Goal: Task Accomplishment & Management: Use online tool/utility

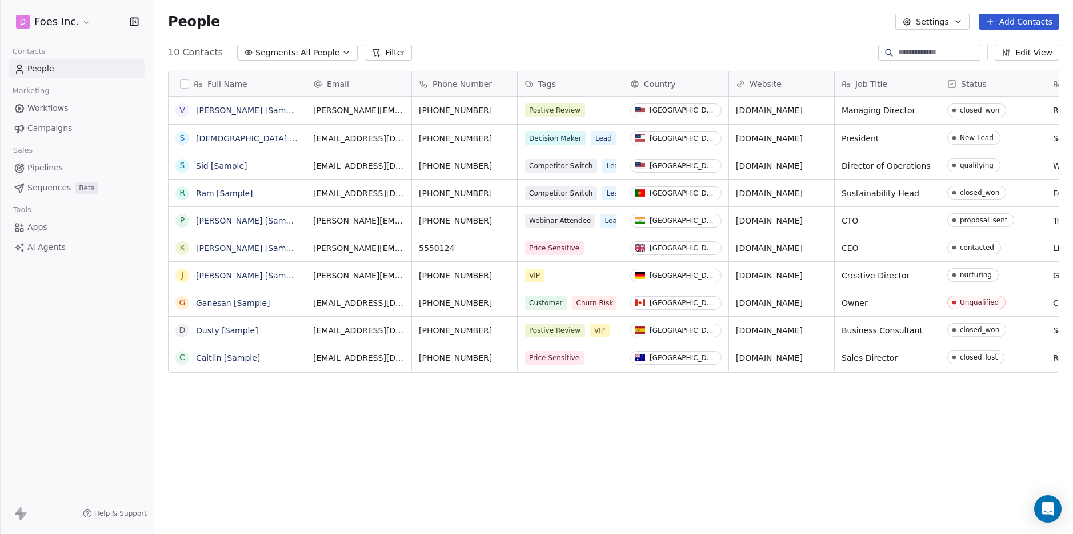
scroll to position [470, 919]
click at [54, 25] on html "D Foes Inc. Contacts People Marketing Workflows Campaigns Sales Pipelines Seque…" at bounding box center [536, 267] width 1073 height 534
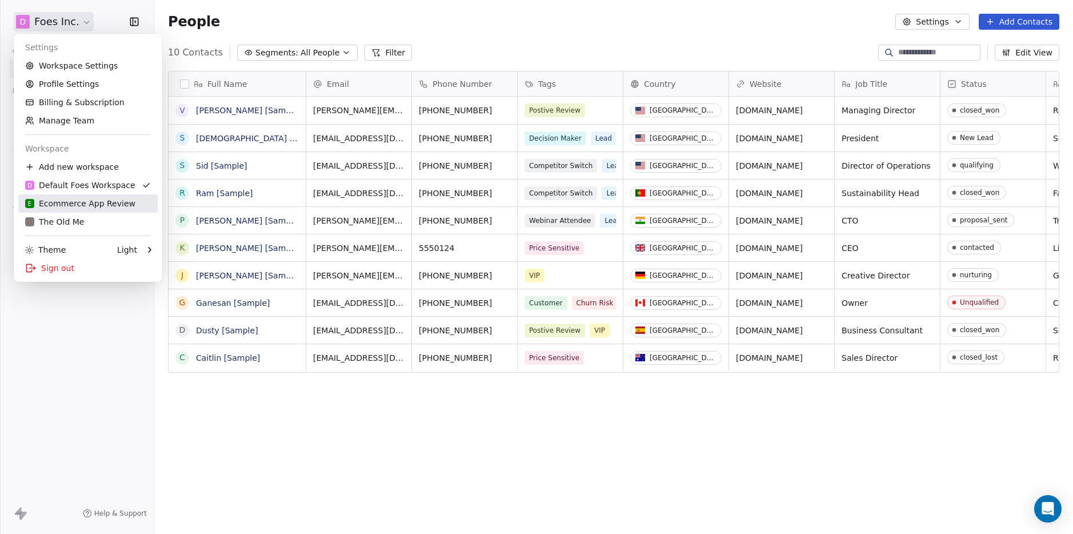
click at [89, 205] on div "E Ecommerce App Review" at bounding box center [80, 203] width 110 height 11
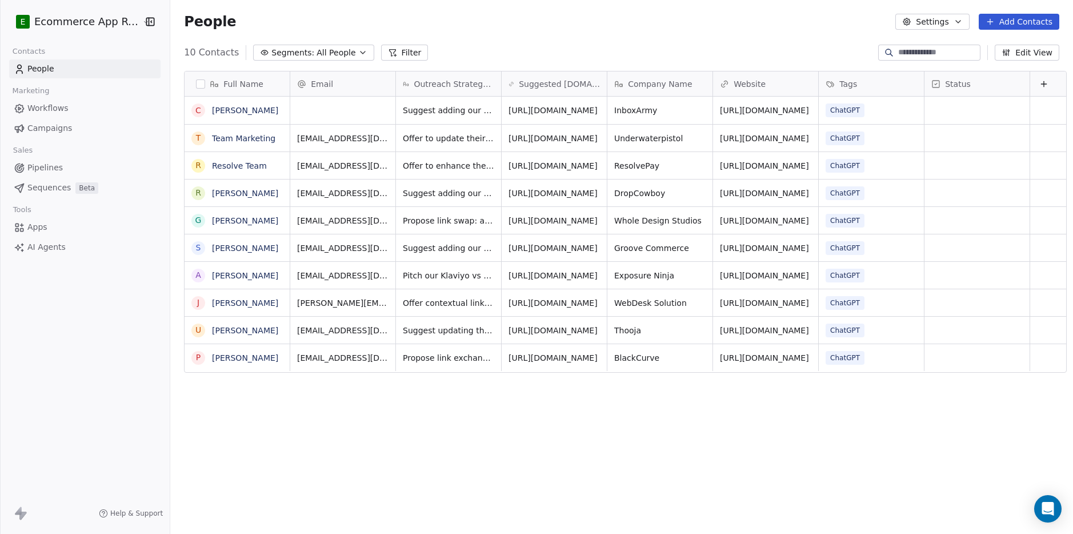
scroll to position [470, 910]
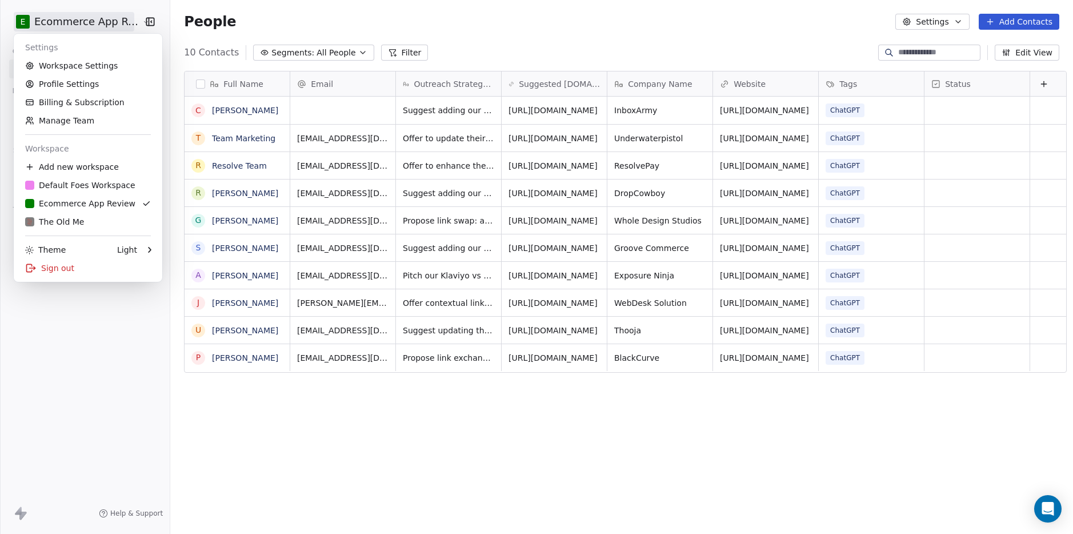
click at [101, 18] on html "E Ecommerce App Review Contacts People Marketing Workflows Campaigns Sales Pipe…" at bounding box center [536, 267] width 1073 height 534
click at [62, 167] on div "Add new workspace" at bounding box center [87, 167] width 139 height 18
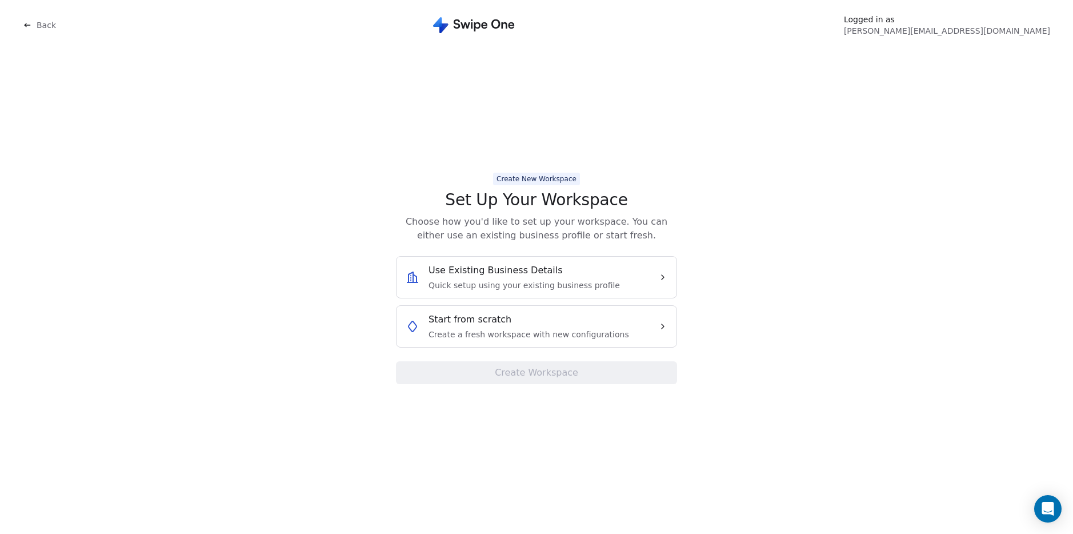
click at [587, 339] on span "Create a fresh workspace with new configurations" at bounding box center [529, 334] width 201 height 11
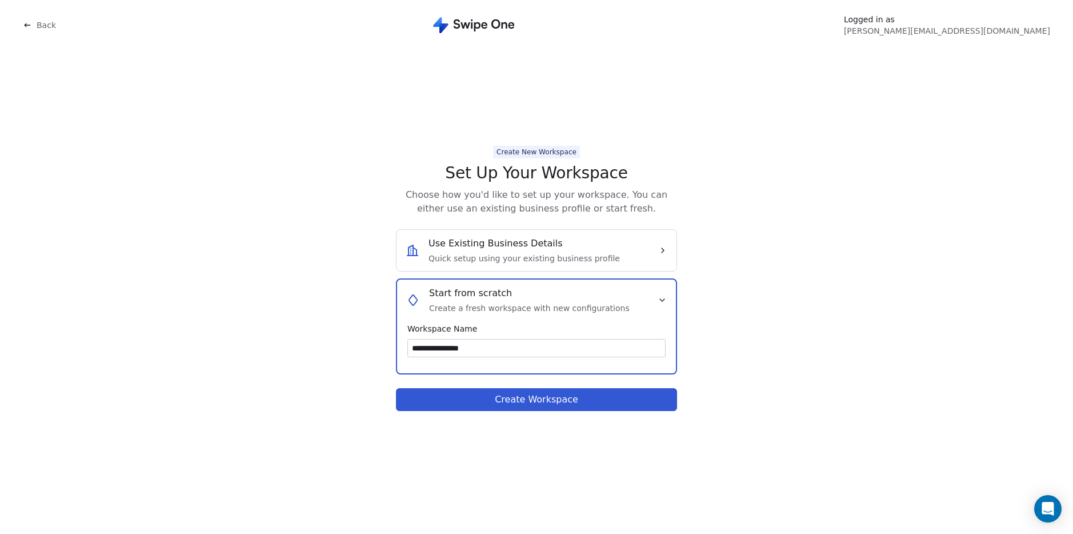
type input "**********"
click at [626, 402] on button "Create Workspace" at bounding box center [536, 399] width 281 height 23
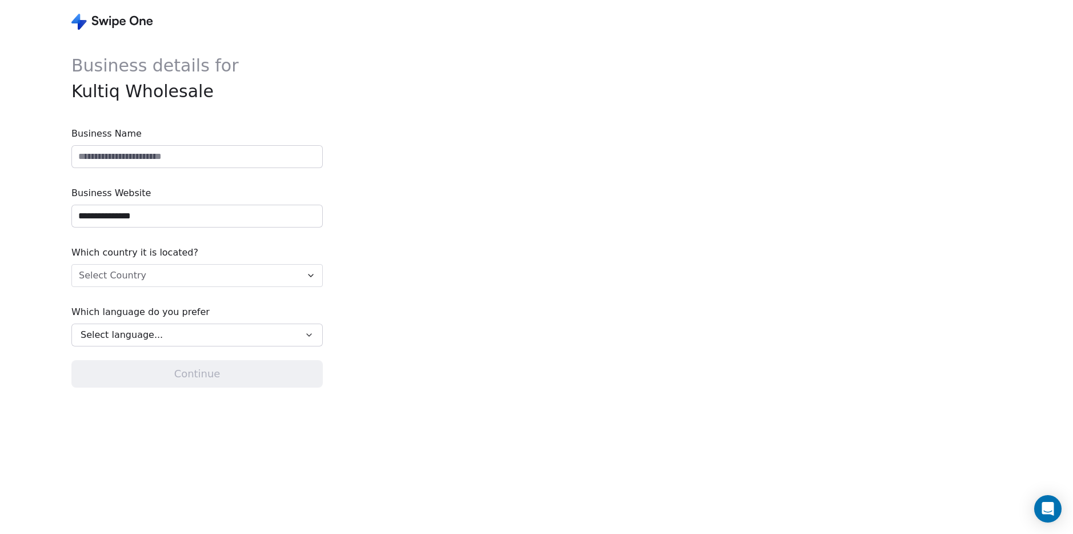
click at [115, 163] on input at bounding box center [197, 157] width 250 height 22
type input "**********"
click at [121, 221] on input "**********" at bounding box center [197, 216] width 250 height 22
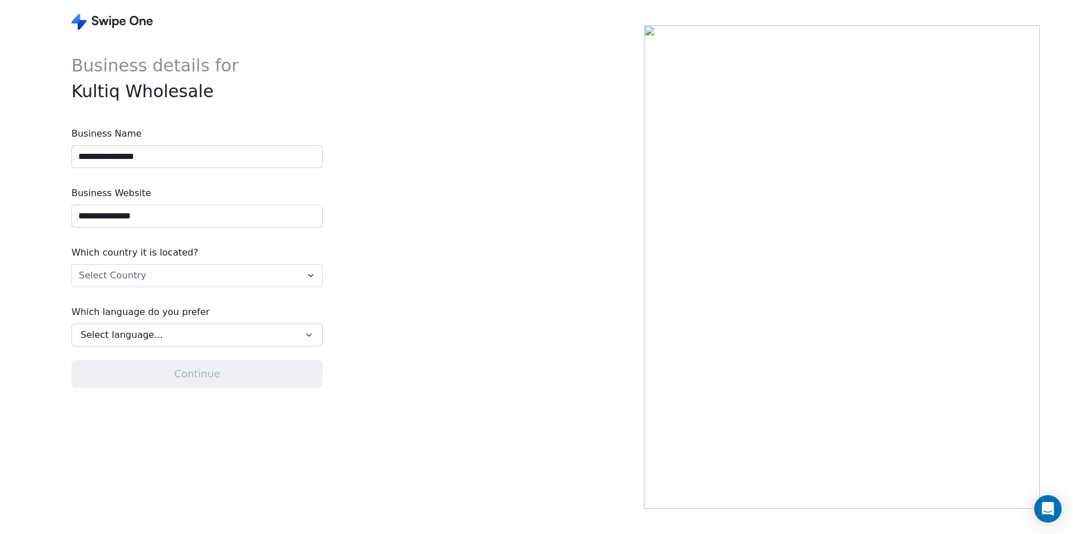
paste input "***"
type input "**********"
click at [136, 274] on html "**********" at bounding box center [536, 267] width 1073 height 534
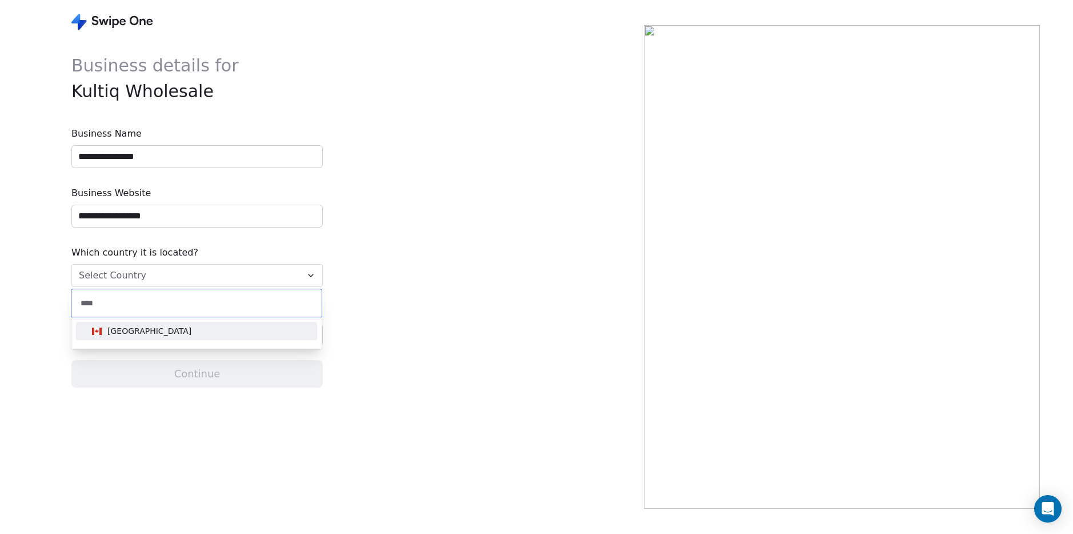
type input "****"
click at [141, 331] on div "[GEOGRAPHIC_DATA]" at bounding box center [196, 331] width 218 height 13
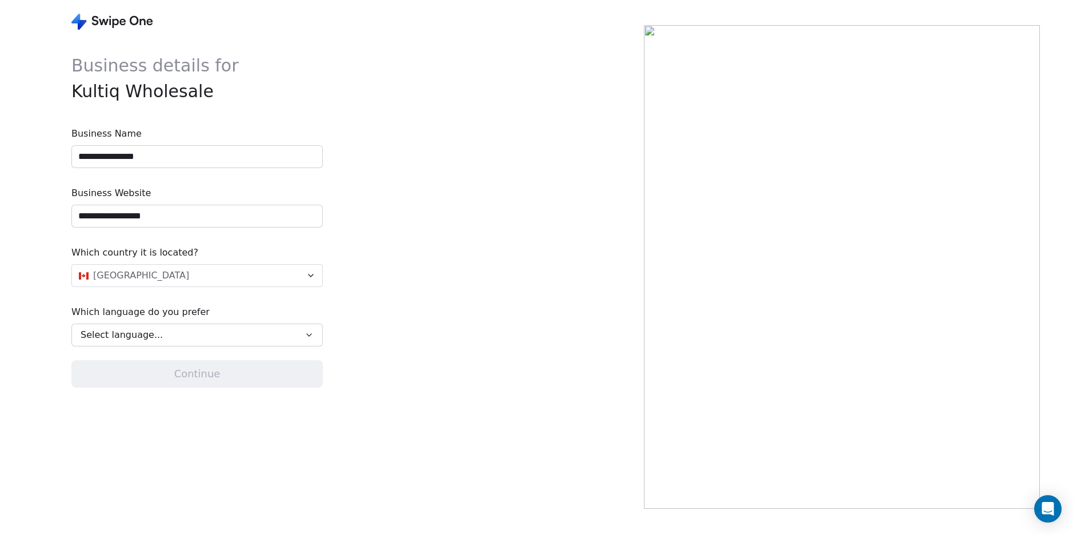
click at [139, 331] on span "Select language..." at bounding box center [122, 335] width 82 height 14
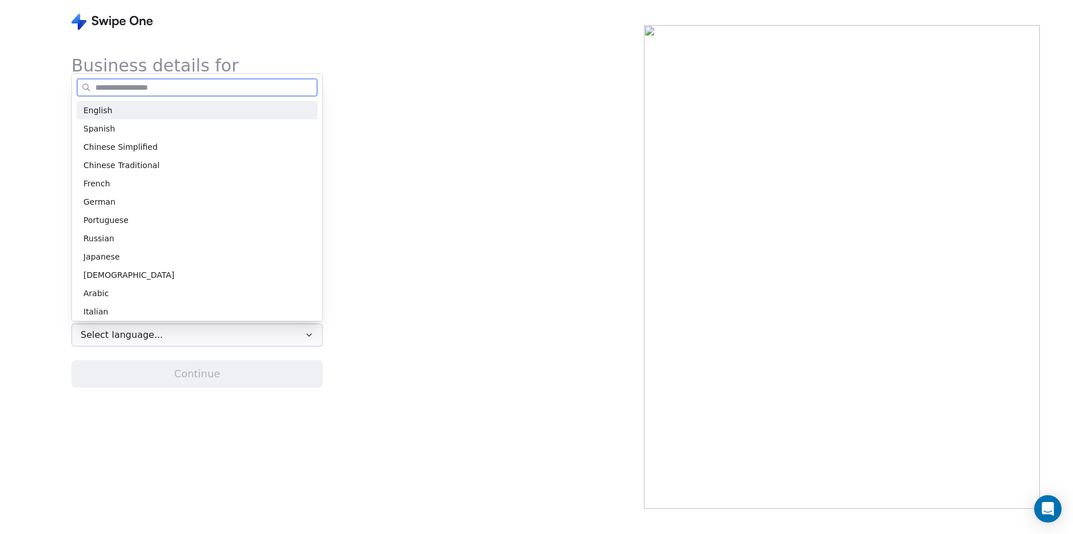
drag, startPoint x: 110, startPoint y: 112, endPoint x: 113, endPoint y: 125, distance: 13.3
click at [110, 112] on div "English" at bounding box center [196, 111] width 227 height 12
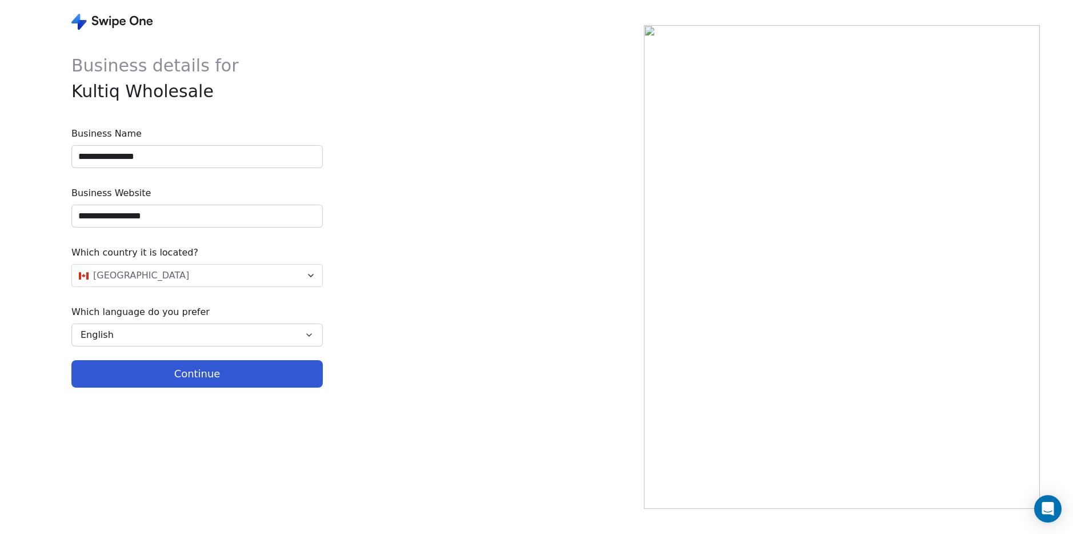
click at [179, 375] on button "Continue" at bounding box center [196, 373] width 251 height 27
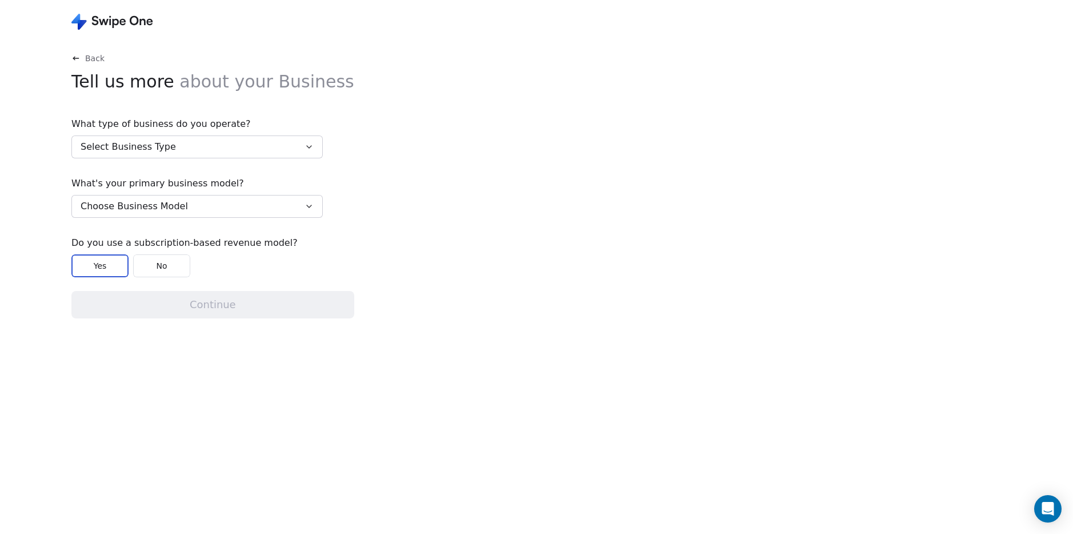
click at [190, 153] on button "Select Business Type" at bounding box center [196, 146] width 251 height 23
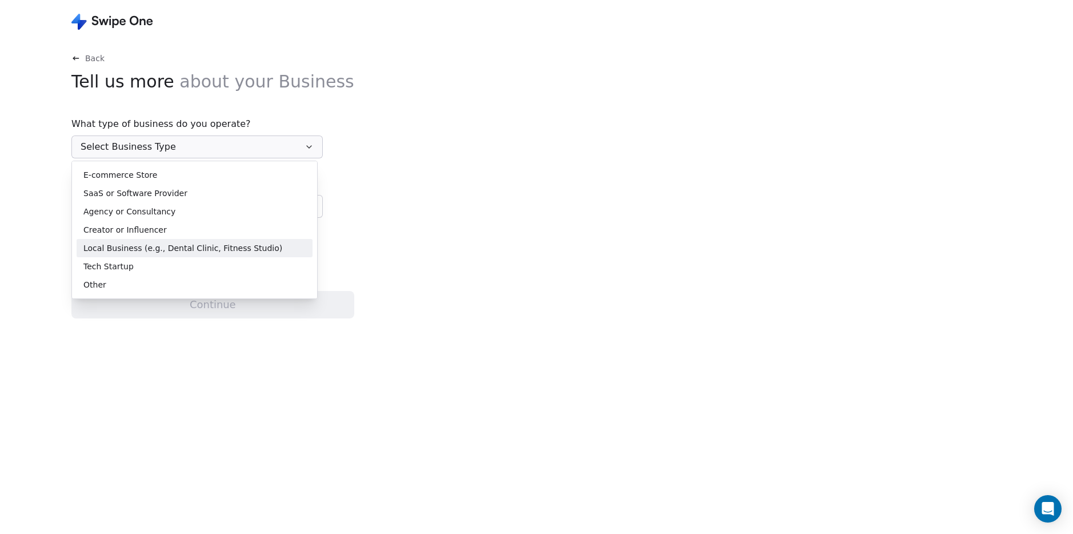
click at [213, 252] on span "Local Business (e.g., Dental Clinic, Fitness Studio)" at bounding box center [182, 248] width 199 height 12
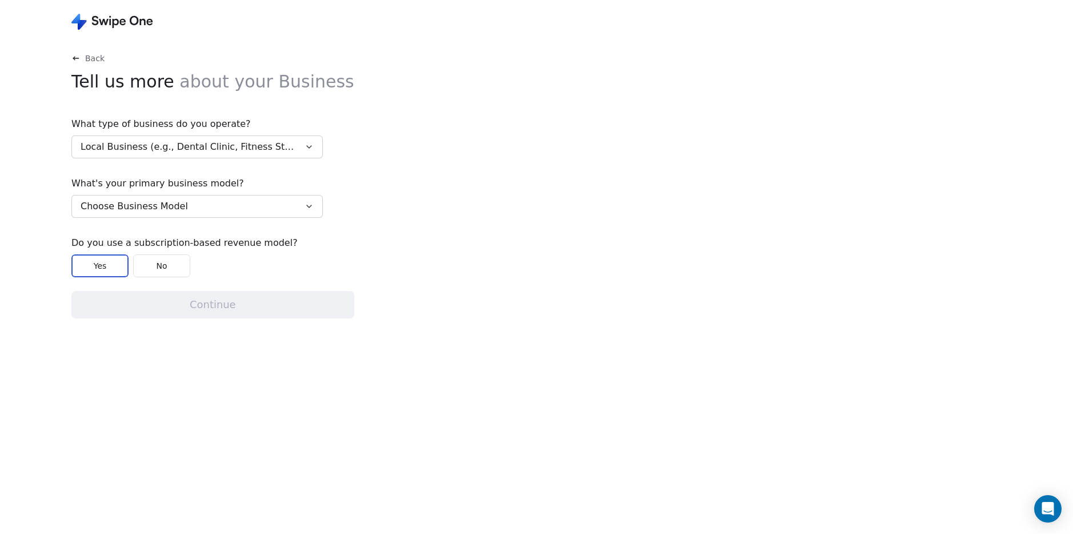
click at [212, 207] on button "Choose Business Model" at bounding box center [196, 206] width 251 height 23
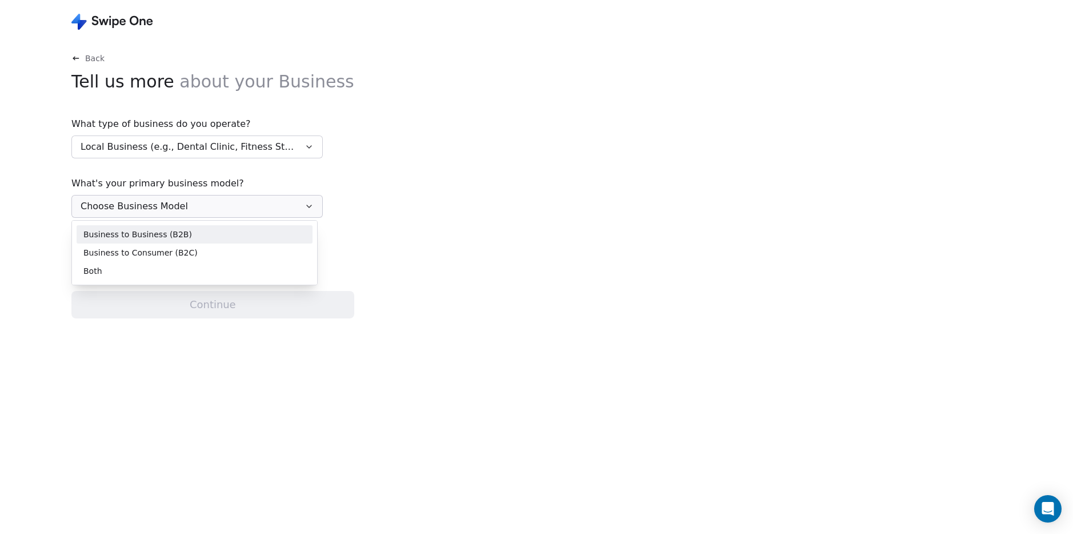
click at [153, 234] on span "Business to Business (B2B)" at bounding box center [137, 235] width 109 height 12
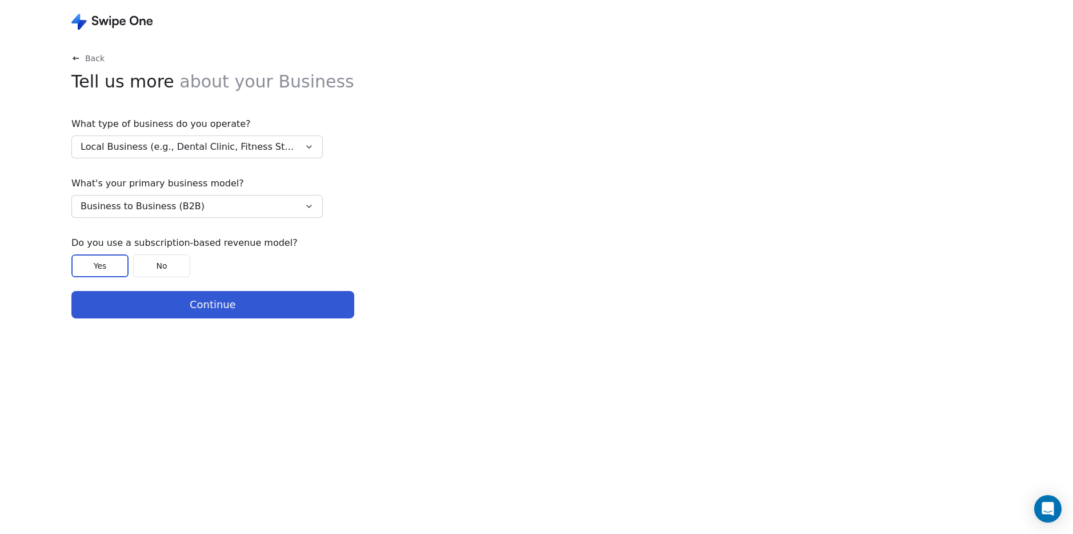
click at [154, 265] on button "No" at bounding box center [161, 265] width 57 height 23
click at [188, 316] on button "Continue" at bounding box center [212, 304] width 283 height 27
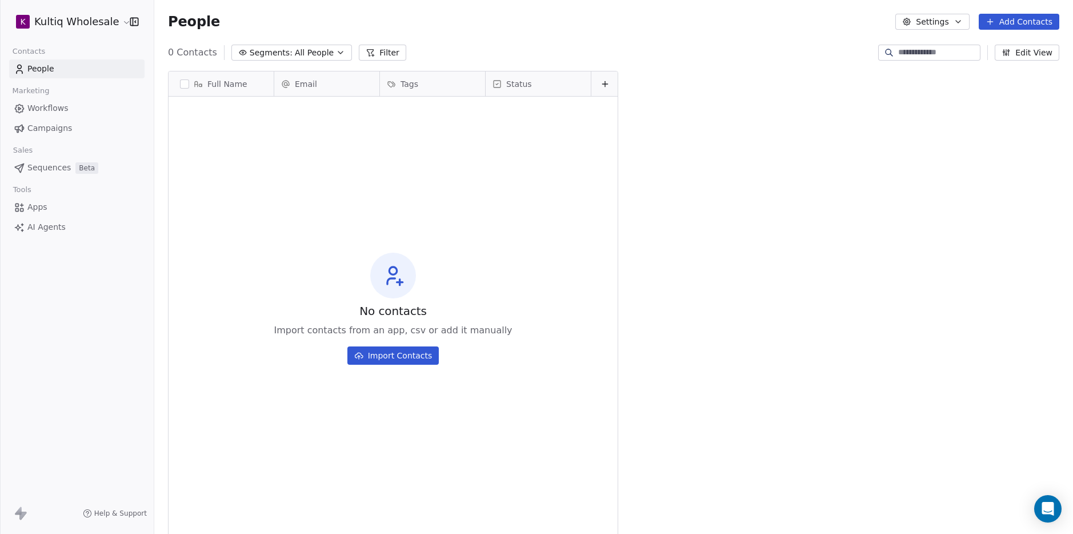
scroll to position [470, 919]
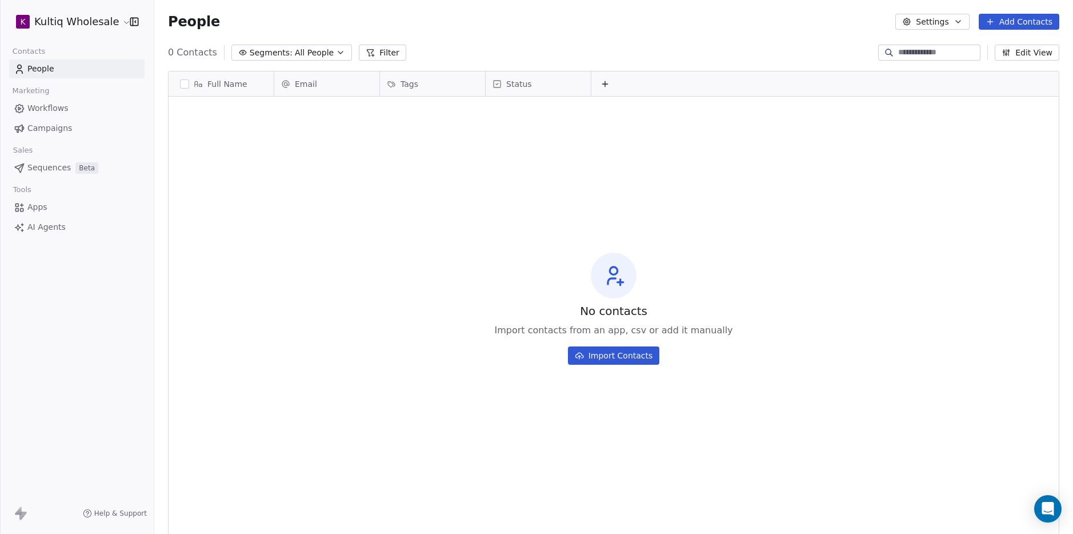
click at [65, 106] on span "Workflows" at bounding box center [47, 108] width 41 height 12
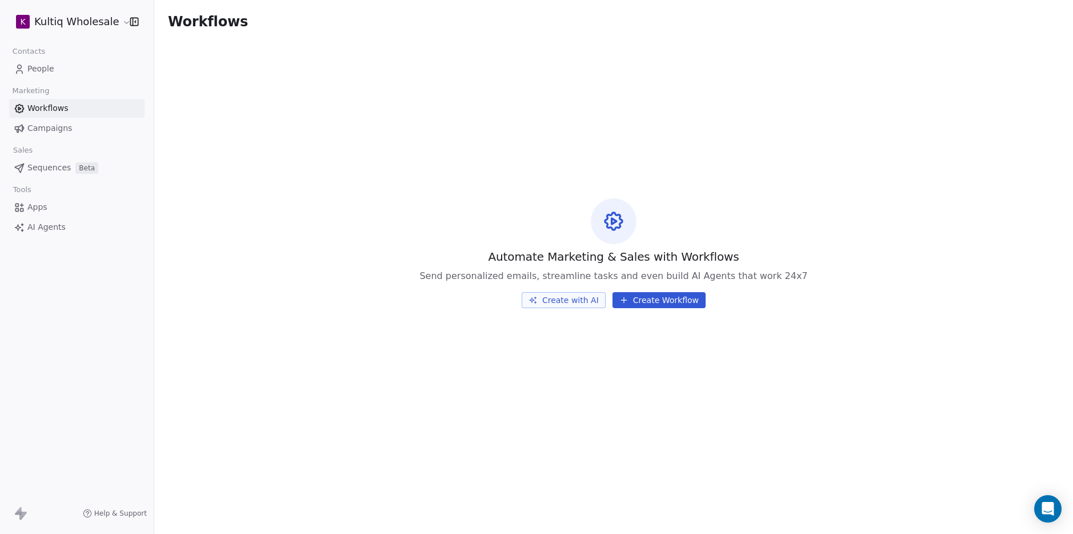
click at [571, 299] on button "Create with AI" at bounding box center [564, 300] width 84 height 16
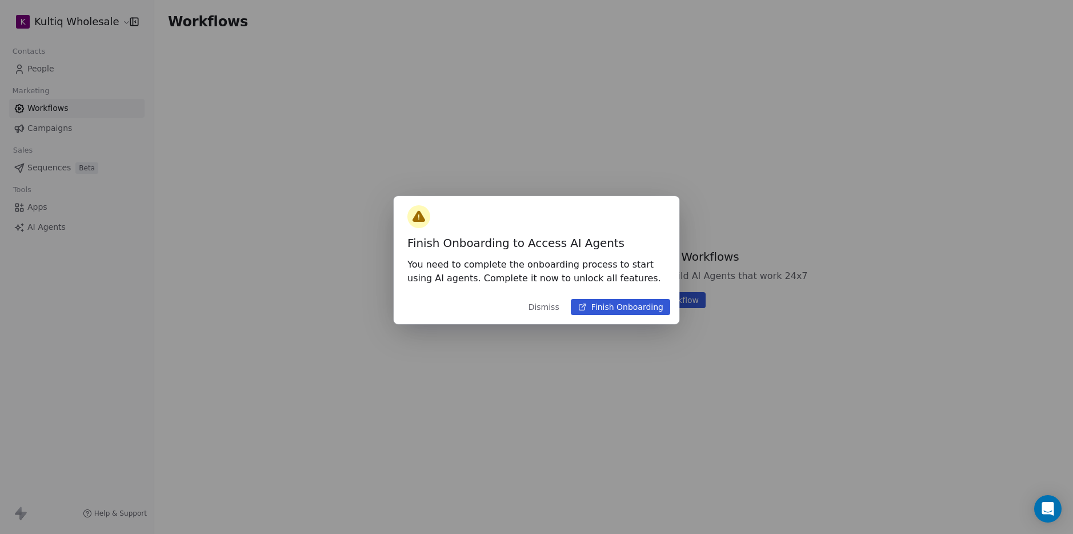
click at [561, 307] on button "Dismiss" at bounding box center [544, 307] width 45 height 21
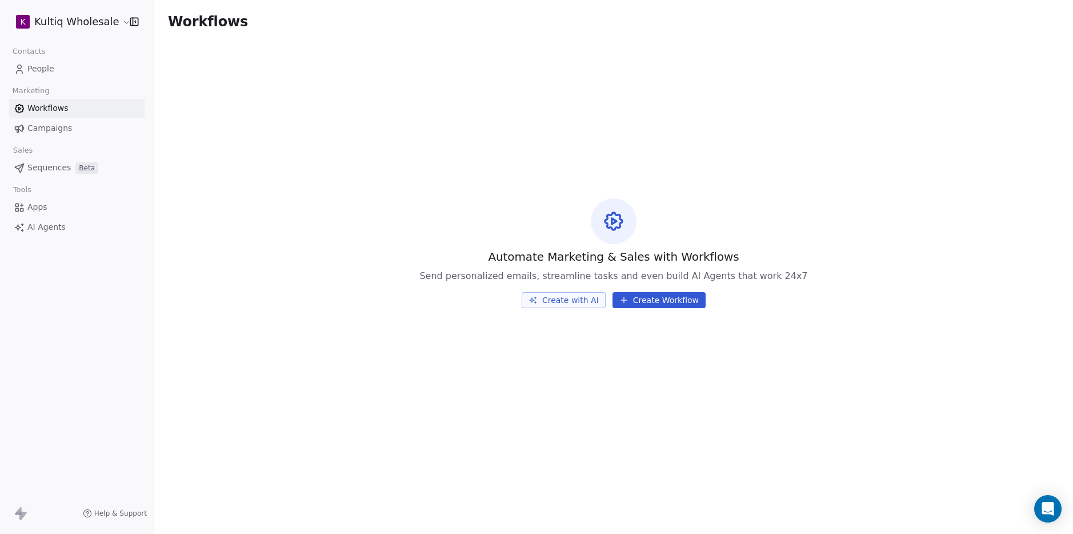
click at [60, 123] on span "Campaigns" at bounding box center [49, 128] width 45 height 12
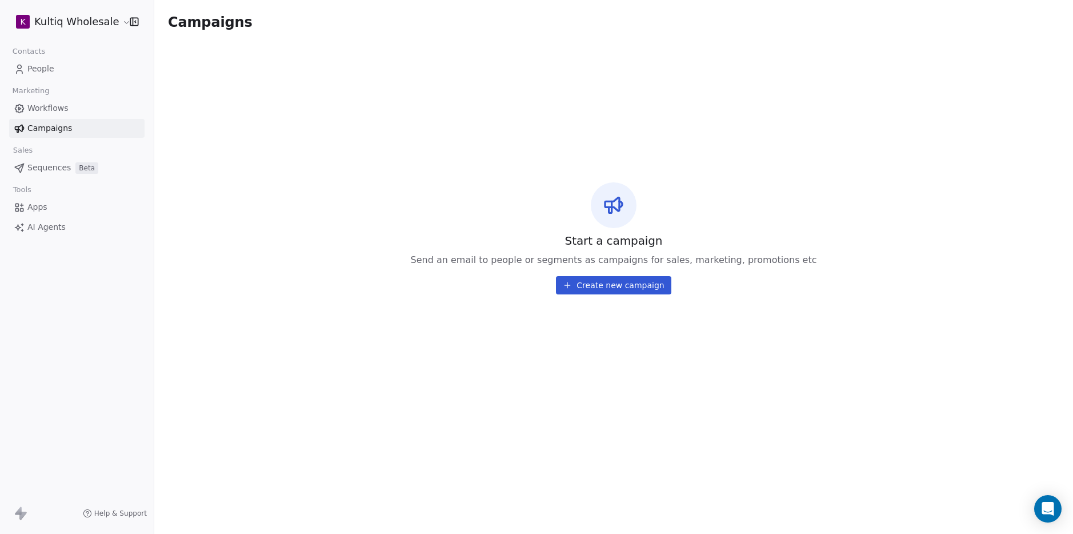
click at [61, 171] on span "Sequences" at bounding box center [48, 168] width 43 height 12
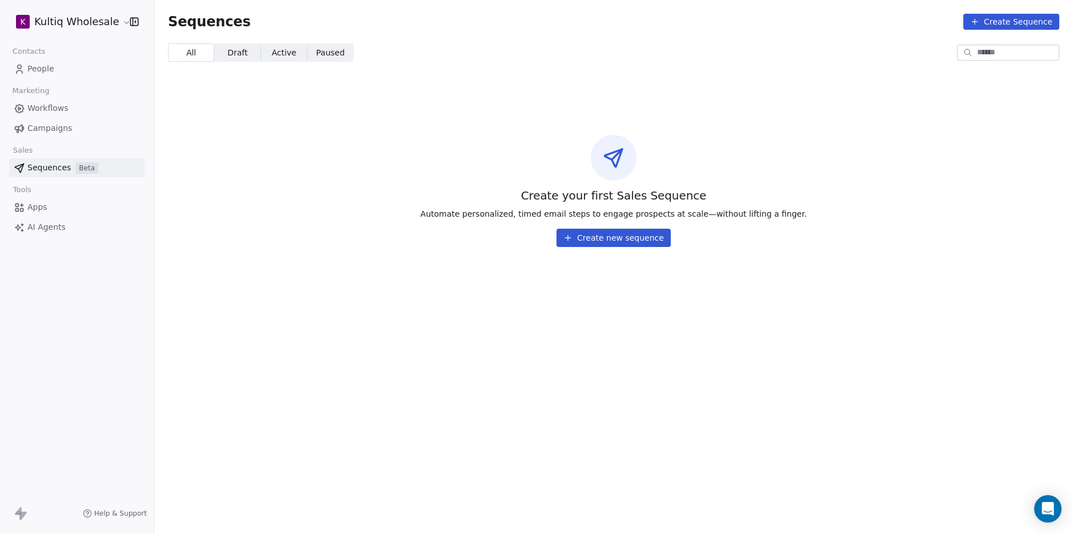
click at [600, 234] on button "Create new sequence" at bounding box center [614, 238] width 114 height 18
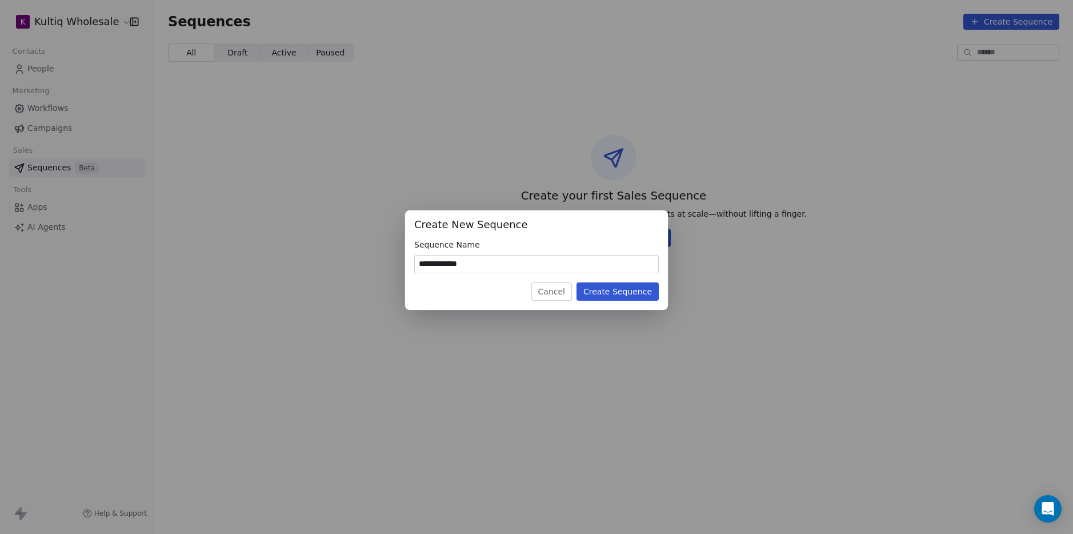
type input "**********"
click at [625, 290] on button "Create Sequence" at bounding box center [618, 291] width 82 height 18
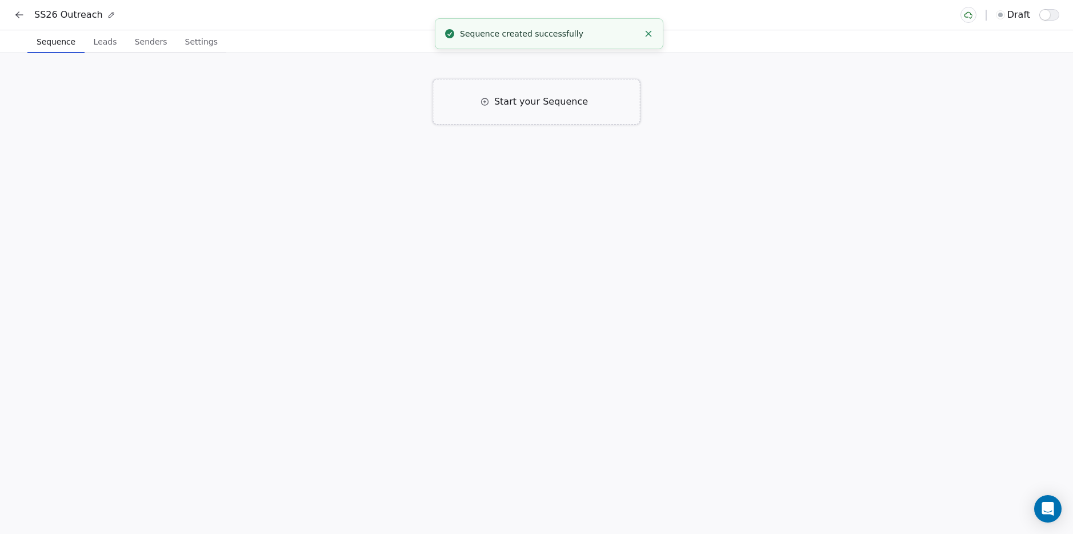
click at [510, 108] on div "Start your Sequence" at bounding box center [536, 102] width 207 height 46
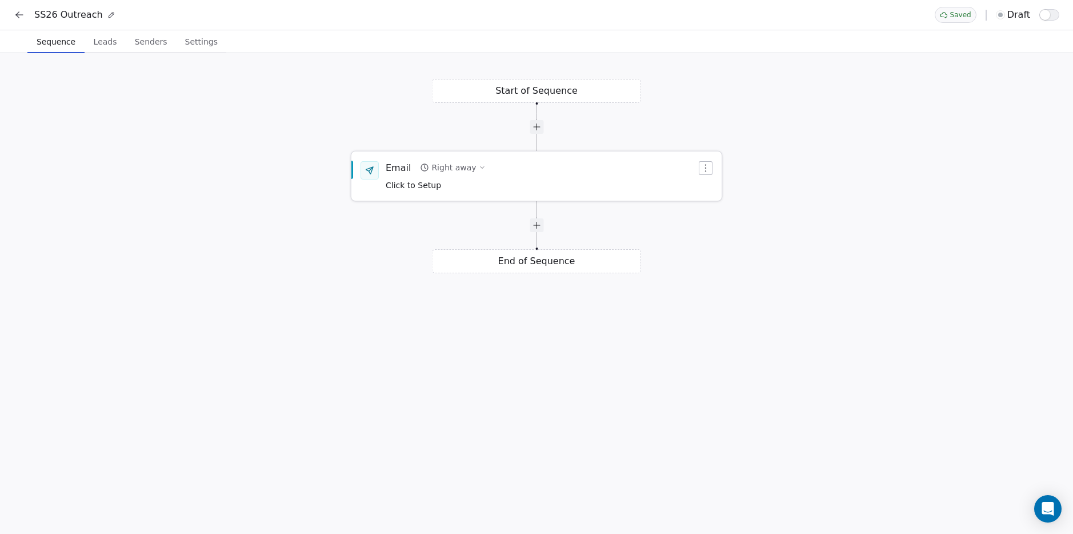
click at [491, 181] on div "Email Right away Click to Setup" at bounding box center [541, 176] width 311 height 30
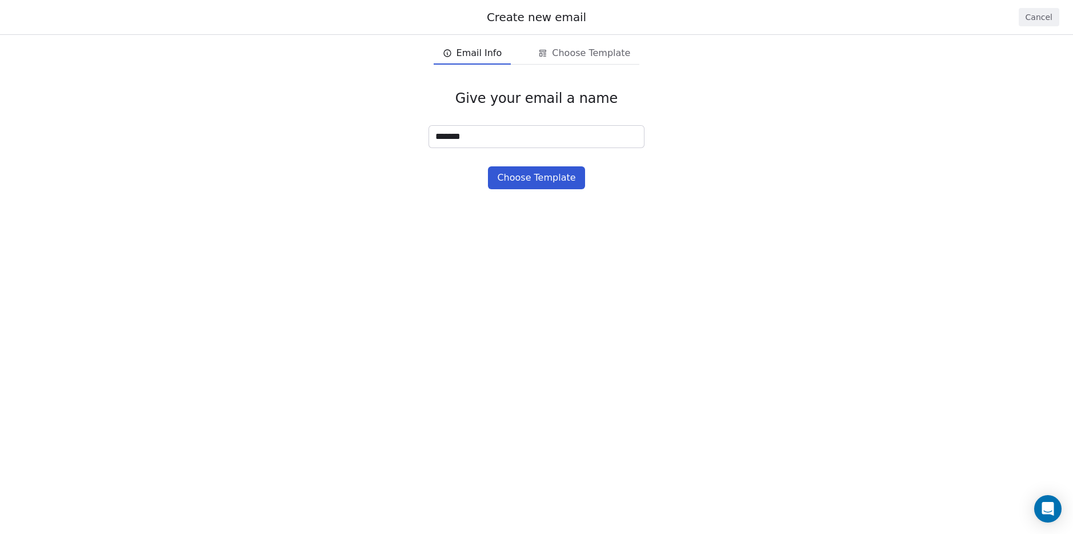
type input "*******"
click at [550, 183] on button "Choose Template" at bounding box center [536, 177] width 97 height 23
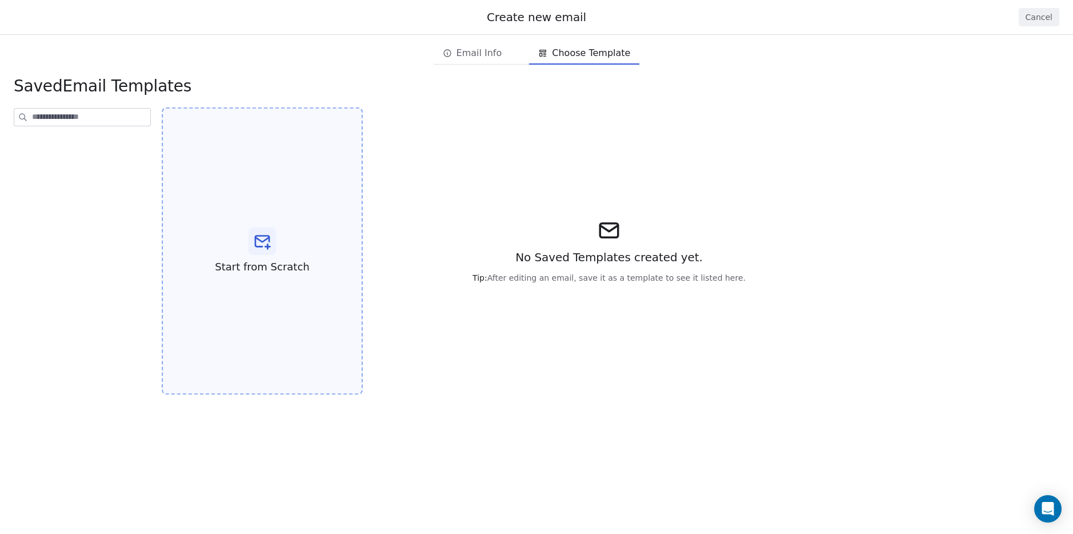
click at [236, 227] on div "Start from Scratch" at bounding box center [262, 250] width 201 height 287
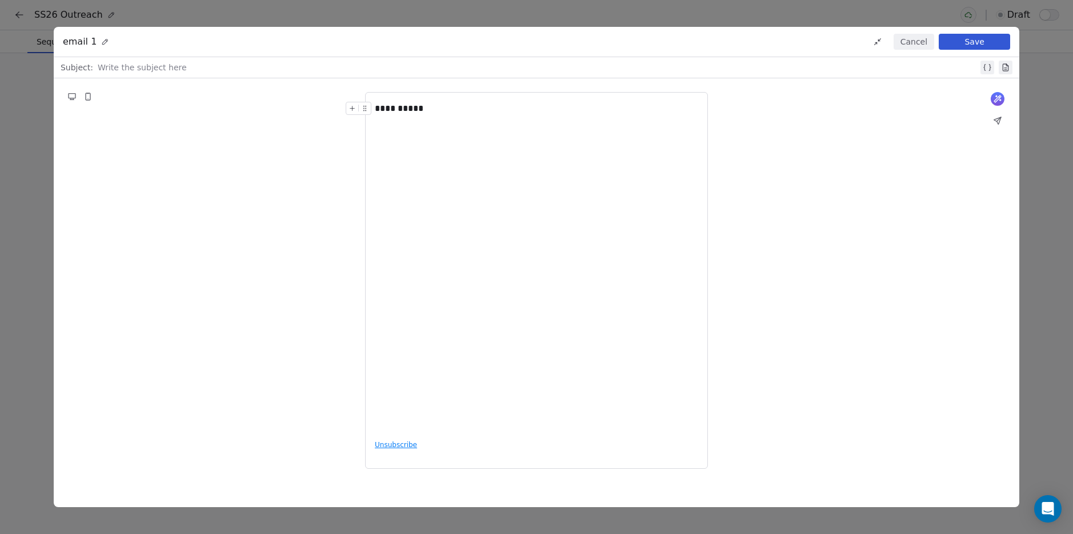
click at [1000, 39] on button "Save" at bounding box center [974, 42] width 71 height 16
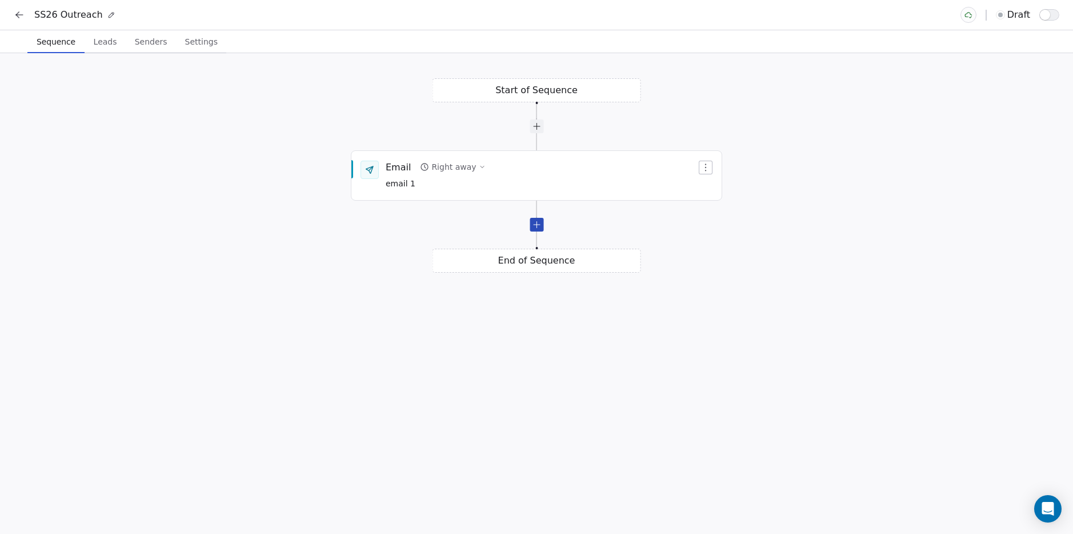
click at [533, 227] on div at bounding box center [537, 225] width 14 height 14
click at [450, 267] on div "Wait for 1 day" at bounding box center [459, 265] width 56 height 11
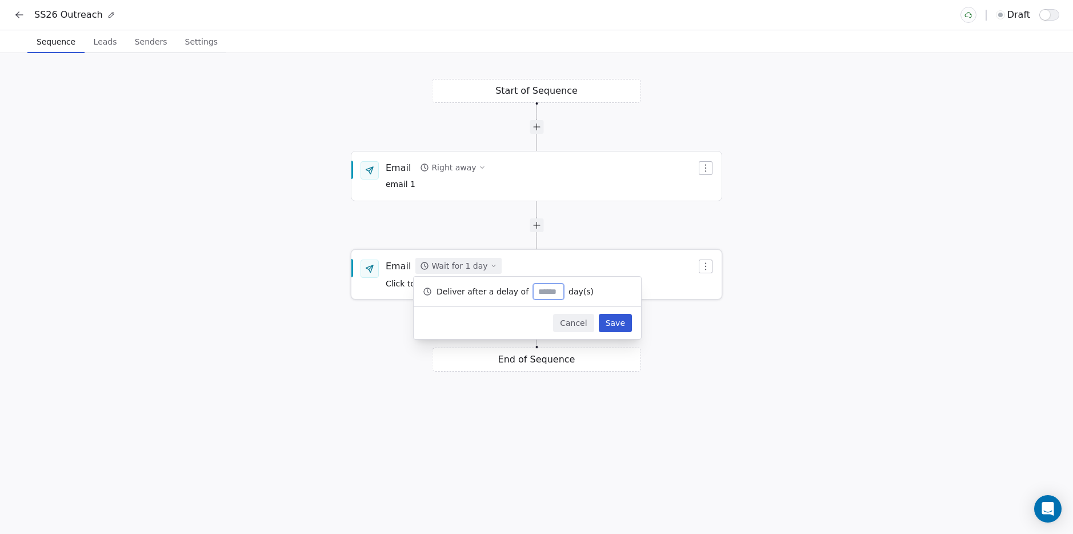
click at [455, 264] on div "Wait for 1 day" at bounding box center [459, 265] width 56 height 11
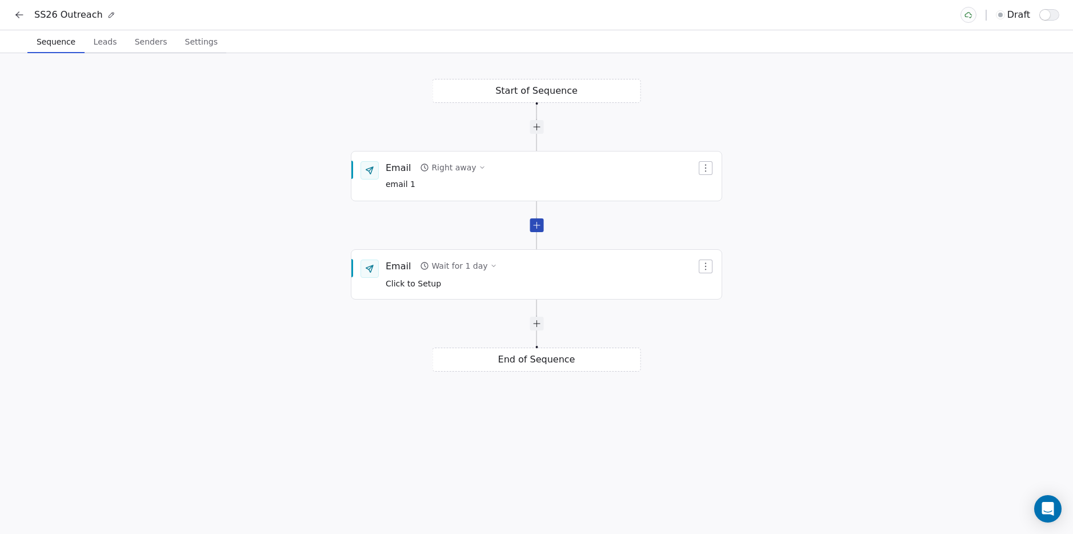
click at [534, 224] on div at bounding box center [537, 225] width 14 height 14
click at [703, 264] on icon "button" at bounding box center [705, 266] width 9 height 9
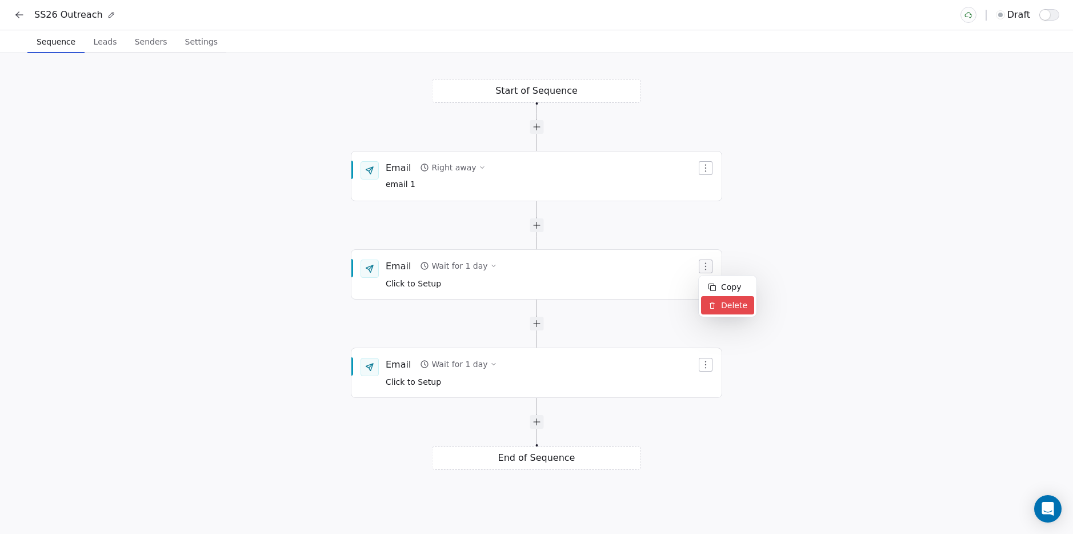
click at [726, 305] on div "Delete" at bounding box center [727, 305] width 53 height 18
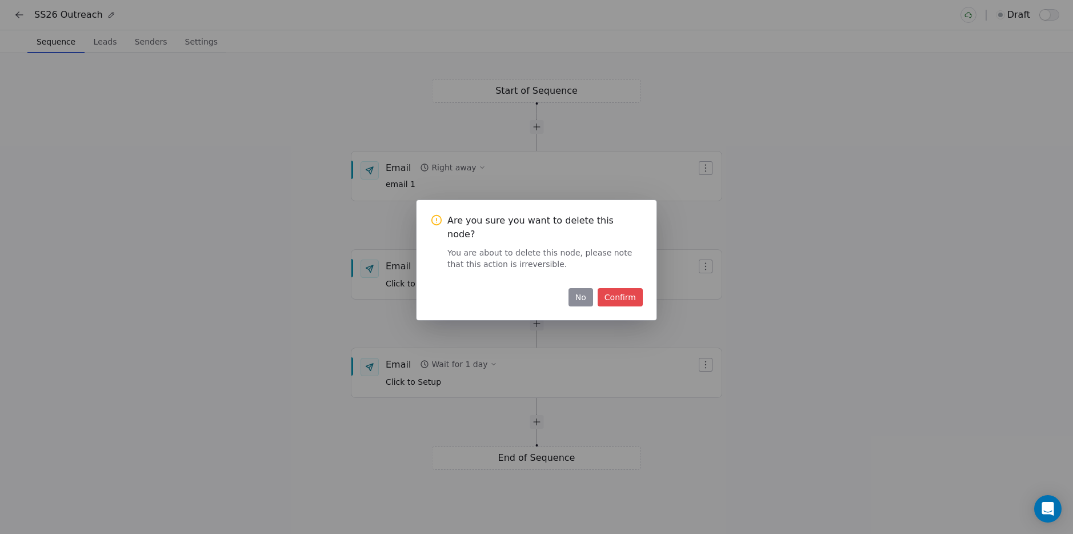
click at [607, 290] on button "Confirm" at bounding box center [620, 297] width 45 height 18
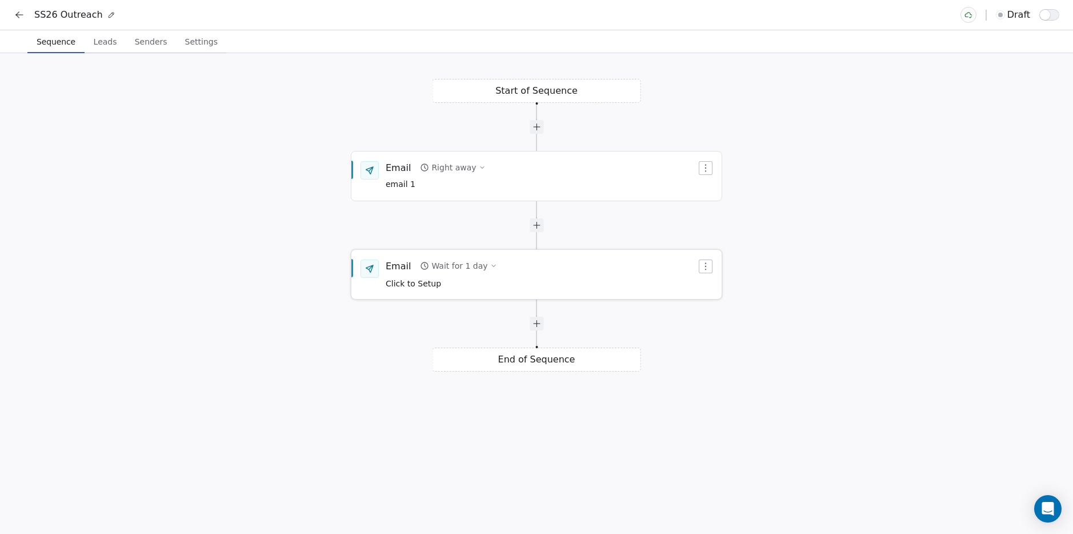
click at [526, 273] on div "Email Wait for 1 day Click to Setup" at bounding box center [541, 274] width 311 height 30
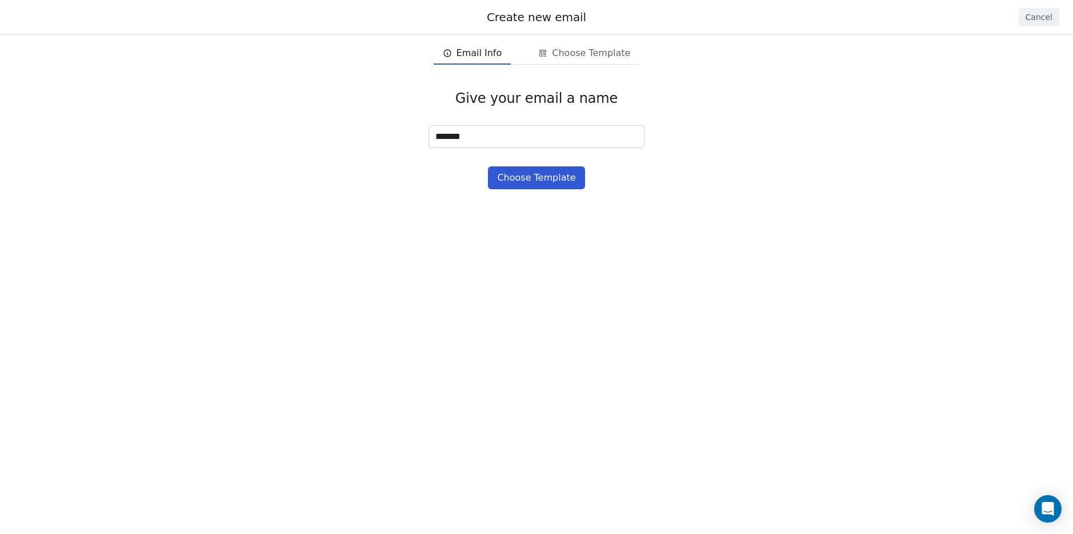
type input "*******"
click at [537, 172] on button "Choose Template" at bounding box center [536, 177] width 97 height 23
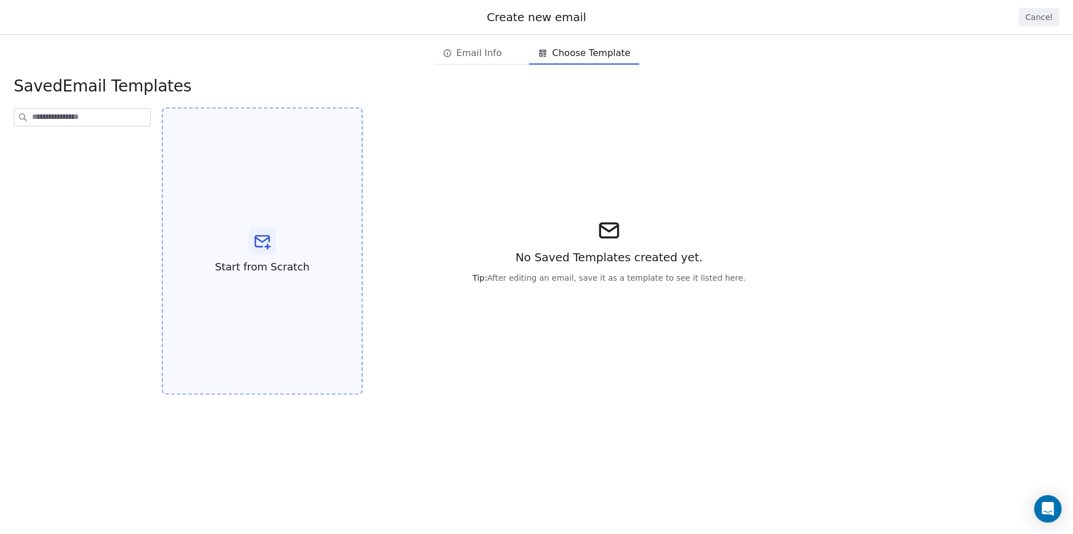
click at [288, 250] on div "Start from Scratch" at bounding box center [262, 250] width 201 height 287
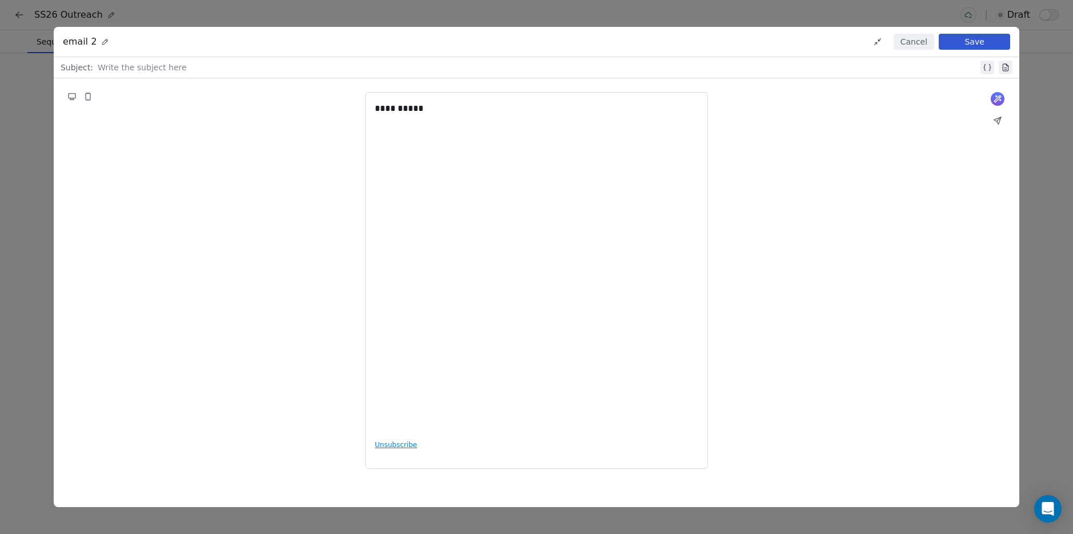
click at [967, 42] on button "Save" at bounding box center [974, 42] width 71 height 16
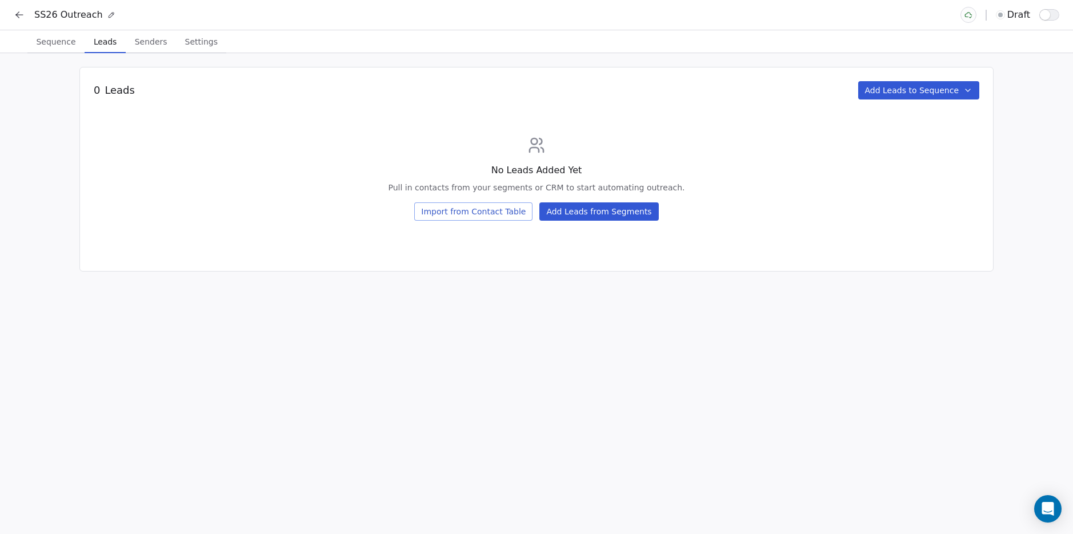
click at [105, 43] on span "Leads" at bounding box center [105, 42] width 32 height 16
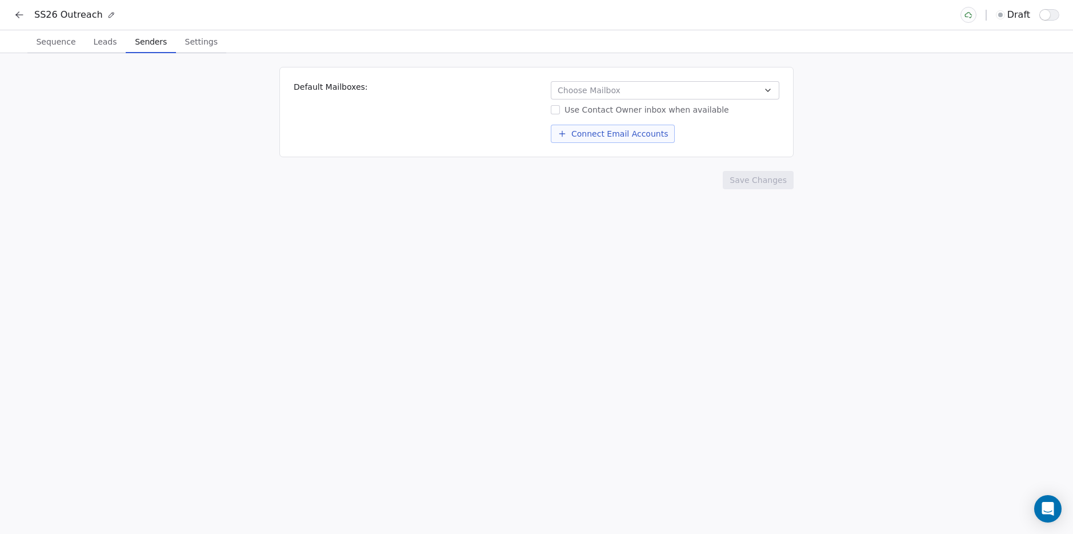
click at [139, 44] on span "Senders" at bounding box center [150, 42] width 41 height 16
click at [223, 41] on div "Sequence Sequence Leads Leads Senders Senders Settings Settings" at bounding box center [536, 41] width 1073 height 23
click at [617, 83] on button "Choose Mailbox" at bounding box center [665, 90] width 229 height 18
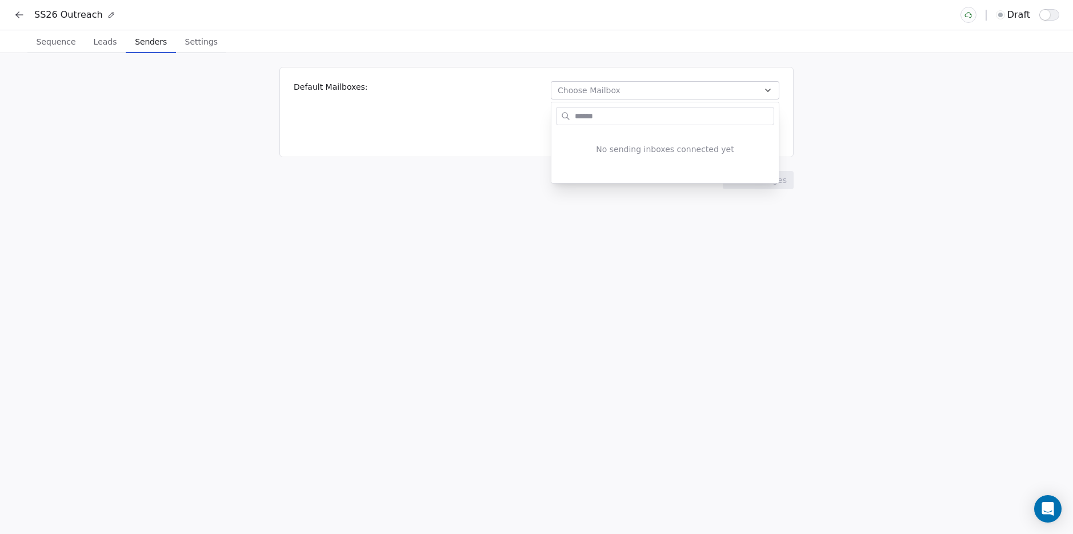
click at [187, 46] on html "SS26 Outreach draft Sequence Sequence Leads Leads Senders Senders Settings Sett…" at bounding box center [536, 267] width 1073 height 534
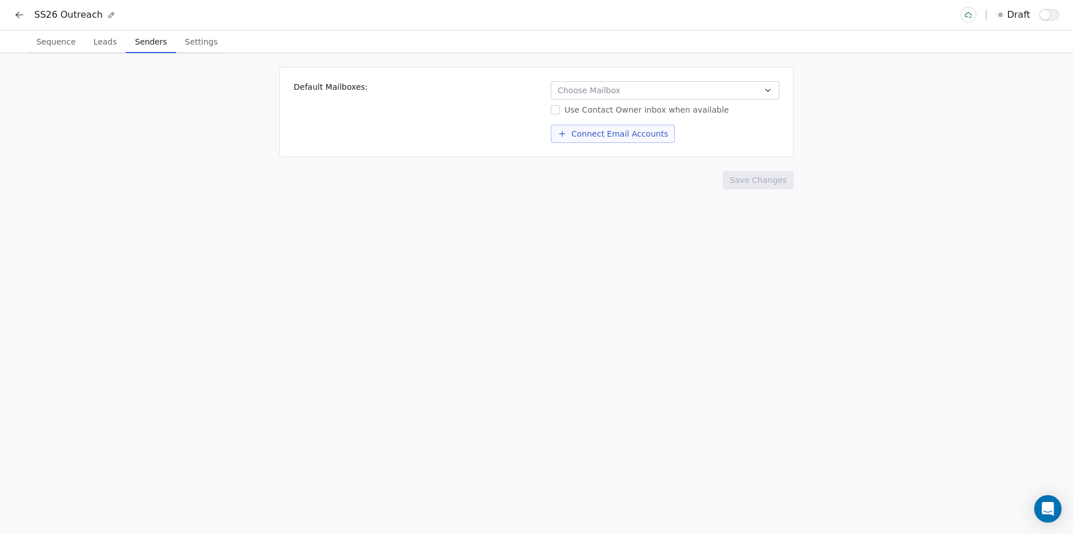
click at [189, 43] on span "Settings" at bounding box center [202, 42] width 42 height 16
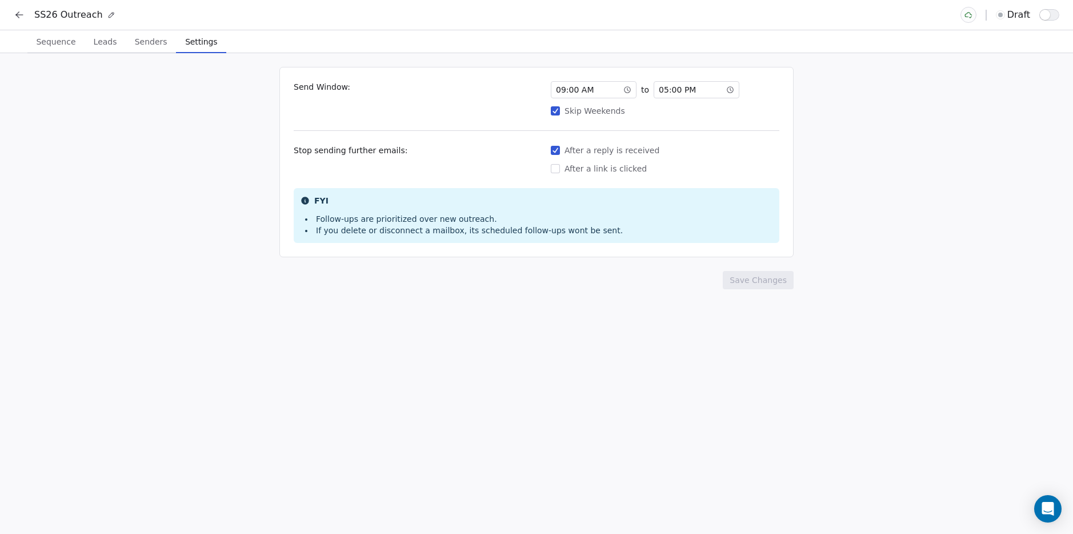
click at [20, 13] on icon at bounding box center [19, 14] width 11 height 11
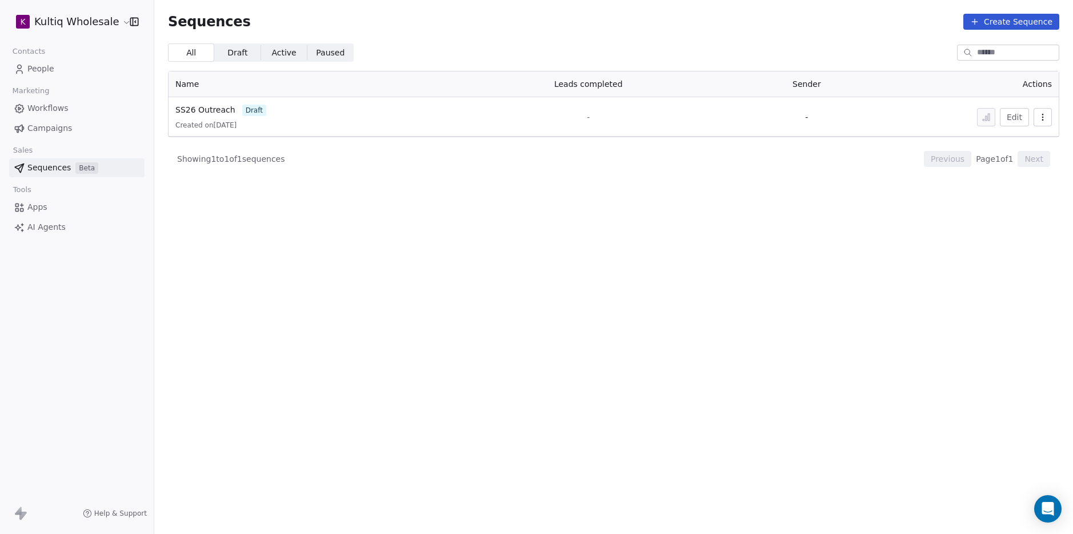
click at [62, 201] on link "Apps" at bounding box center [76, 207] width 135 height 19
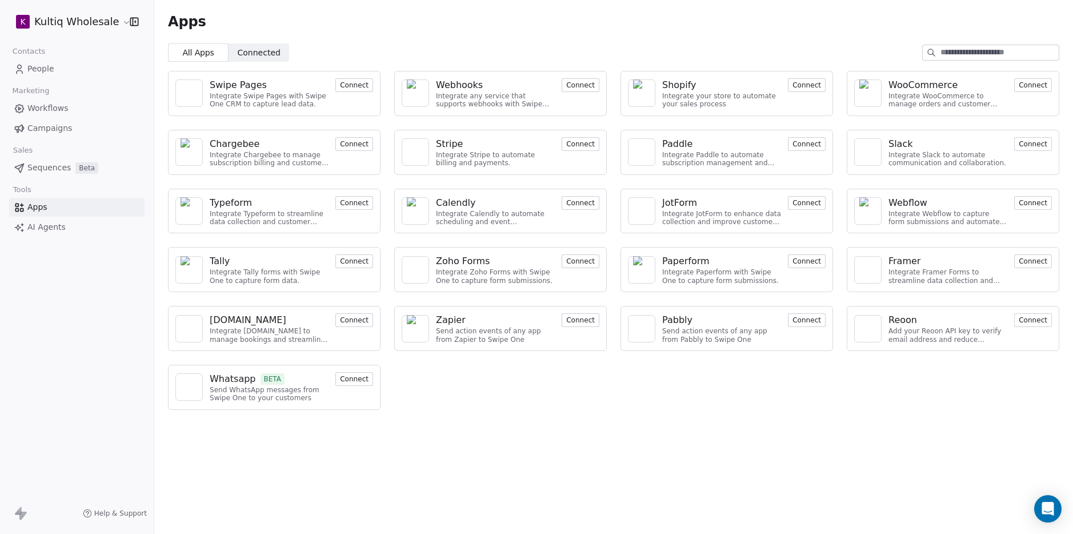
click at [240, 54] on span "Connected" at bounding box center [259, 53] width 43 height 12
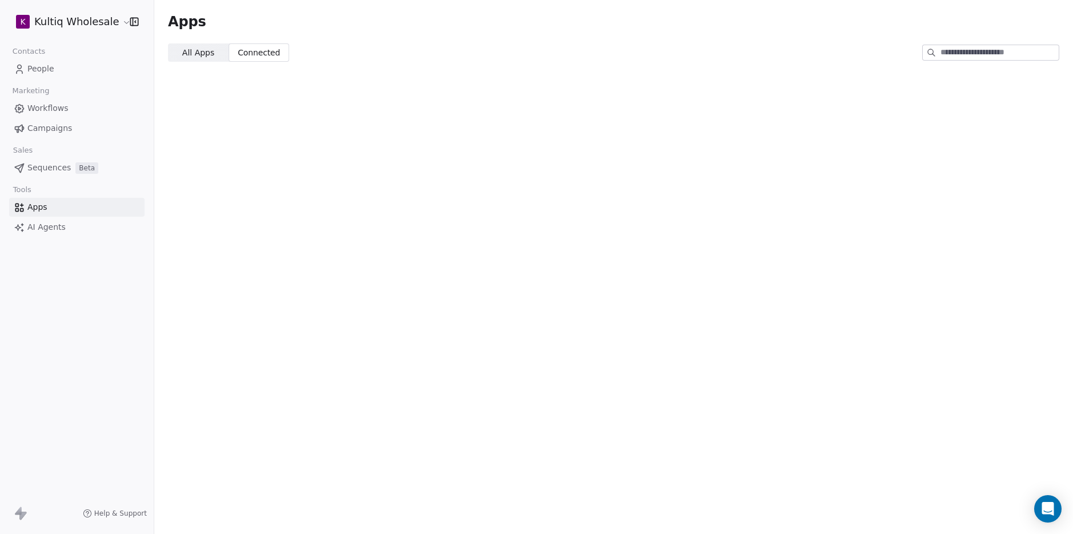
click at [185, 53] on span "All Apps" at bounding box center [198, 53] width 32 height 12
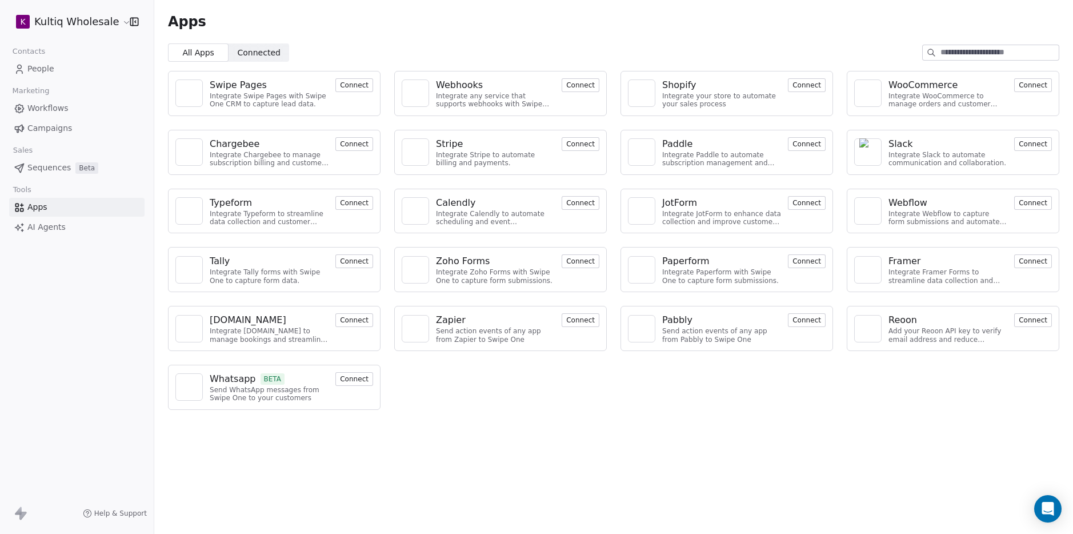
click at [47, 230] on span "AI Agents" at bounding box center [46, 227] width 38 height 12
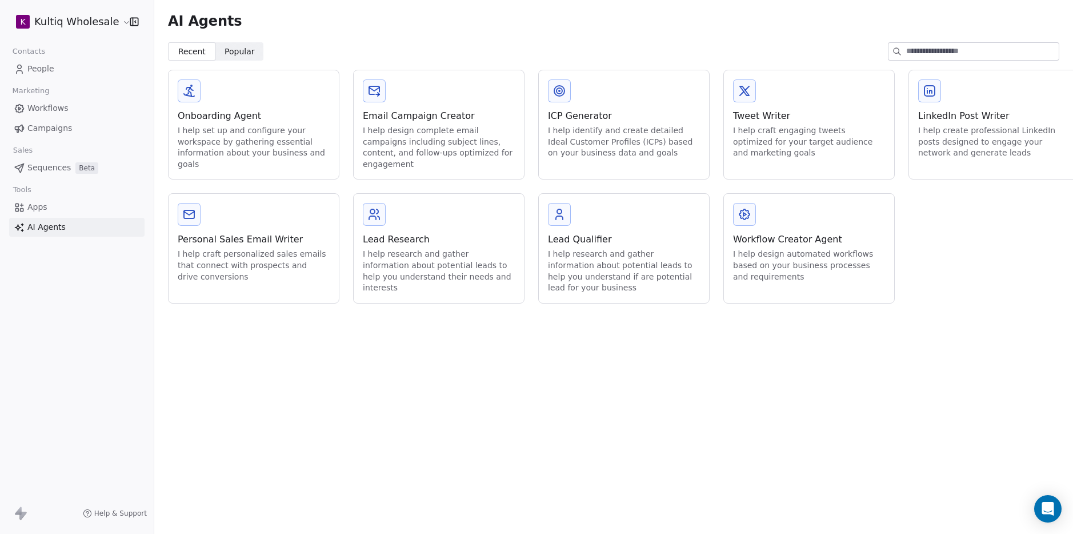
click at [246, 140] on div "I help set up and configure your workspace by gathering essential information a…" at bounding box center [254, 147] width 152 height 45
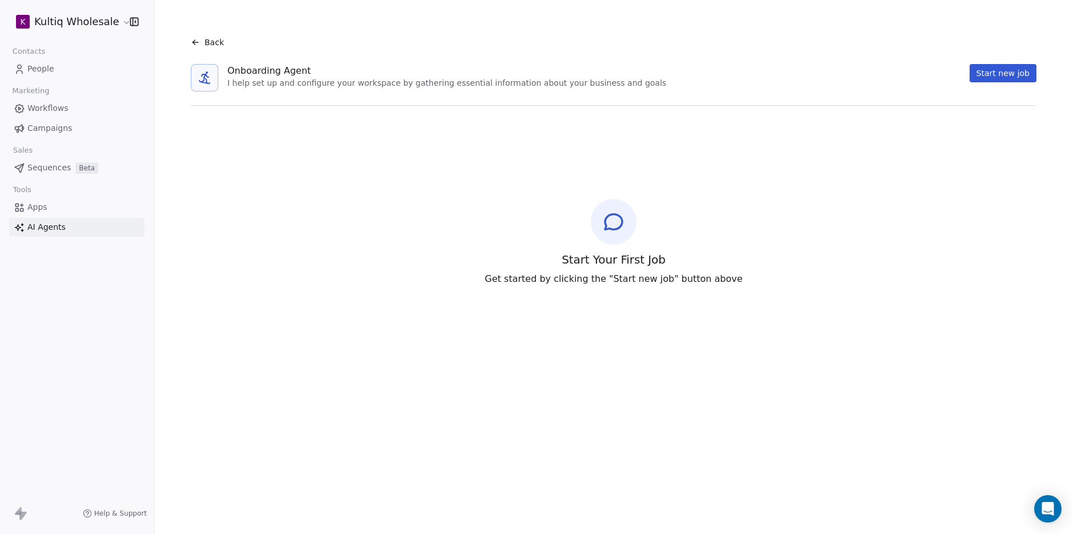
click at [1017, 75] on button "Start new job" at bounding box center [1003, 73] width 67 height 18
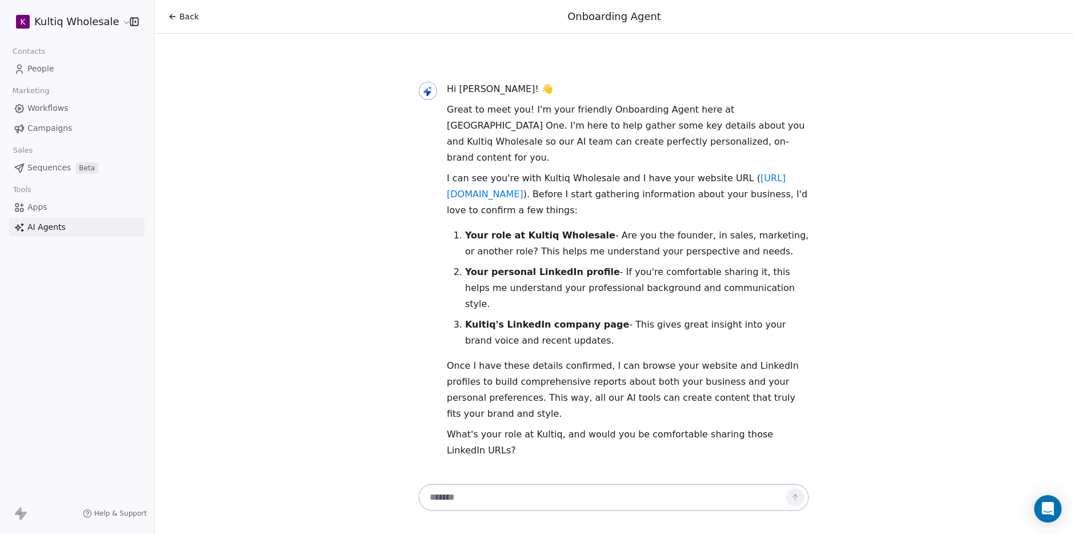
click at [68, 223] on link "AI Agents" at bounding box center [76, 227] width 135 height 19
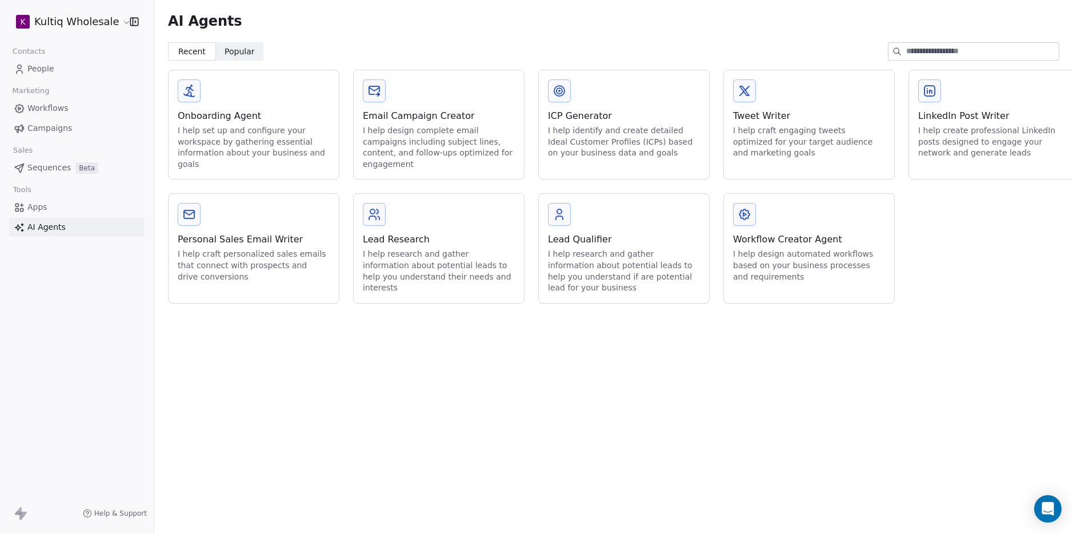
scroll to position [0, 1]
click at [22, 510] on icon at bounding box center [21, 513] width 14 height 14
click at [21, 514] on icon at bounding box center [18, 510] width 7 height 8
click at [69, 22] on html "K Kultiq Wholesale Contacts People Marketing Workflows Campaigns Sales Sequence…" at bounding box center [536, 267] width 1073 height 534
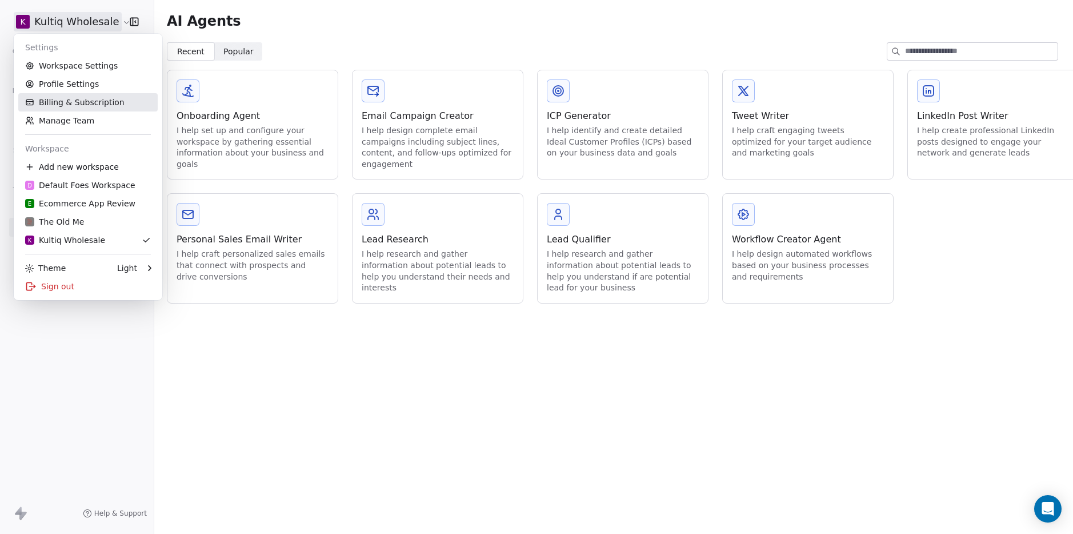
click at [79, 103] on link "Billing & Subscription" at bounding box center [87, 102] width 139 height 18
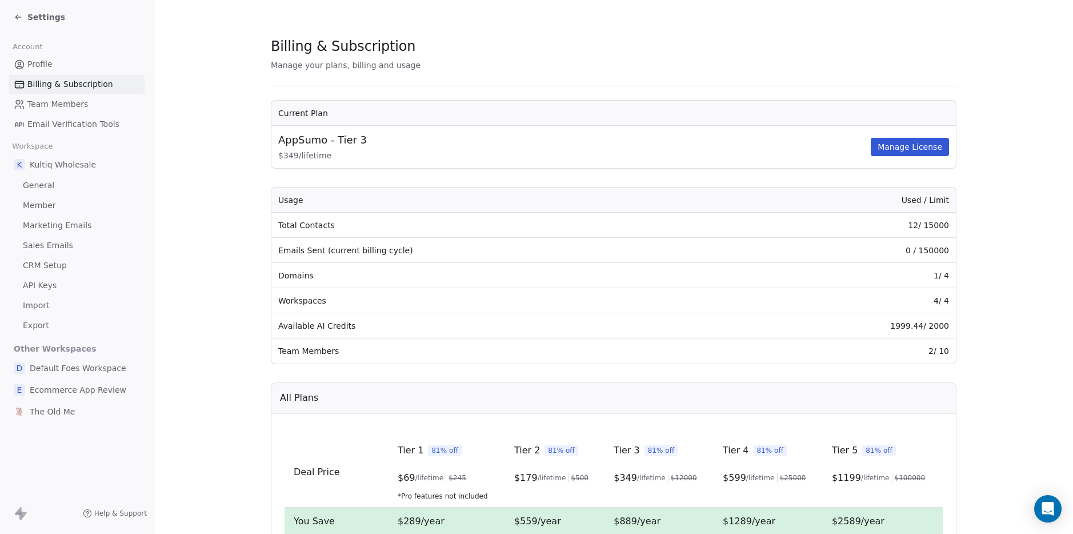
click at [89, 365] on span "Default Foes Workspace" at bounding box center [78, 367] width 97 height 11
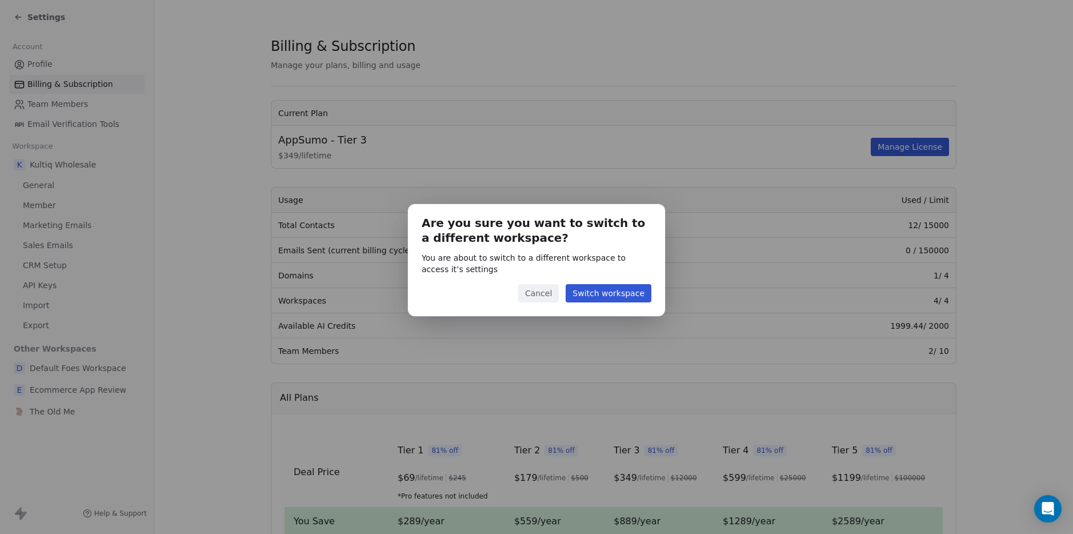
click at [618, 292] on button "Switch workspace" at bounding box center [609, 293] width 86 height 18
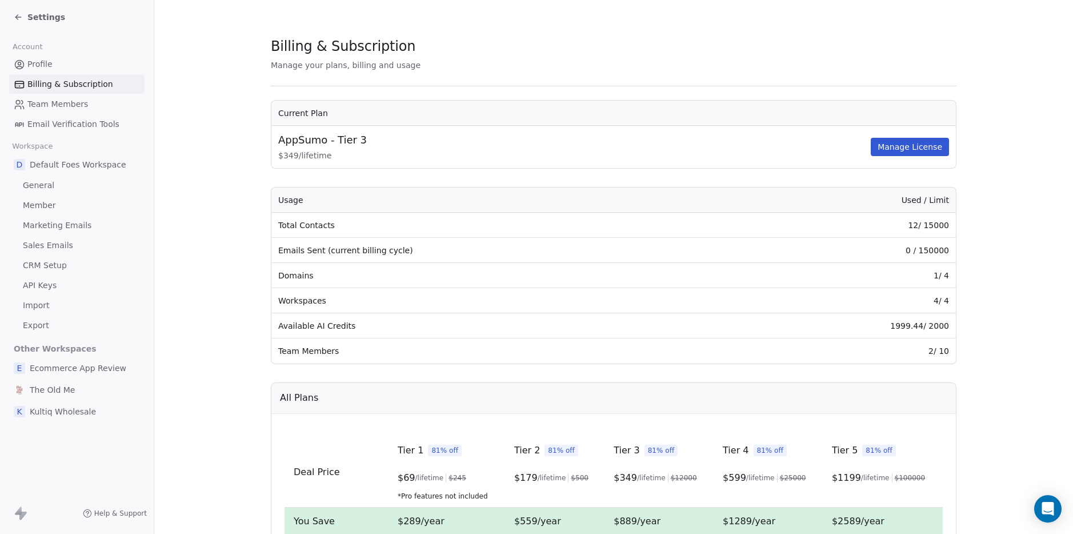
click at [51, 129] on span "Email Verification Tools" at bounding box center [73, 124] width 92 height 12
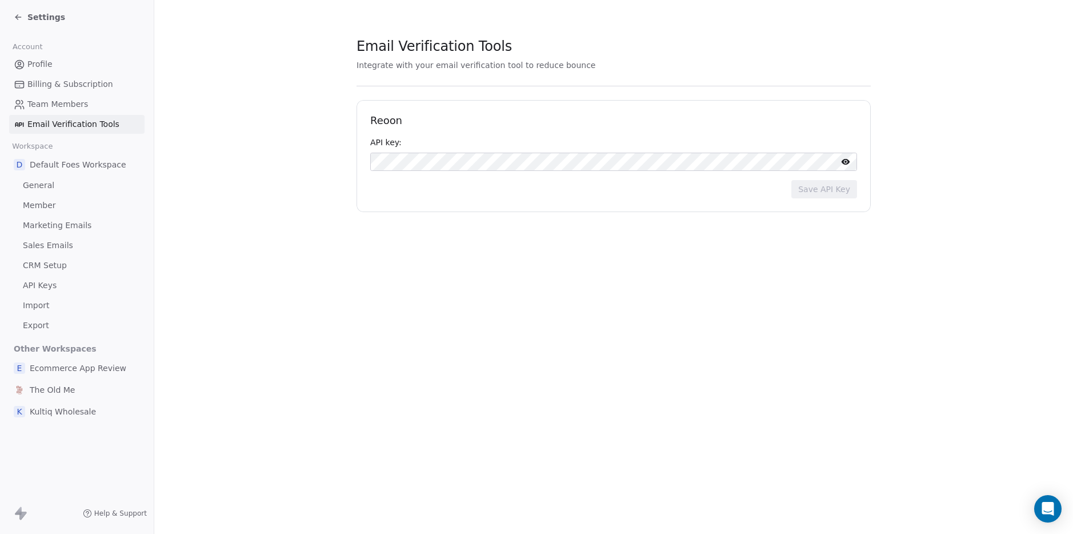
click at [61, 101] on span "Team Members" at bounding box center [57, 104] width 61 height 12
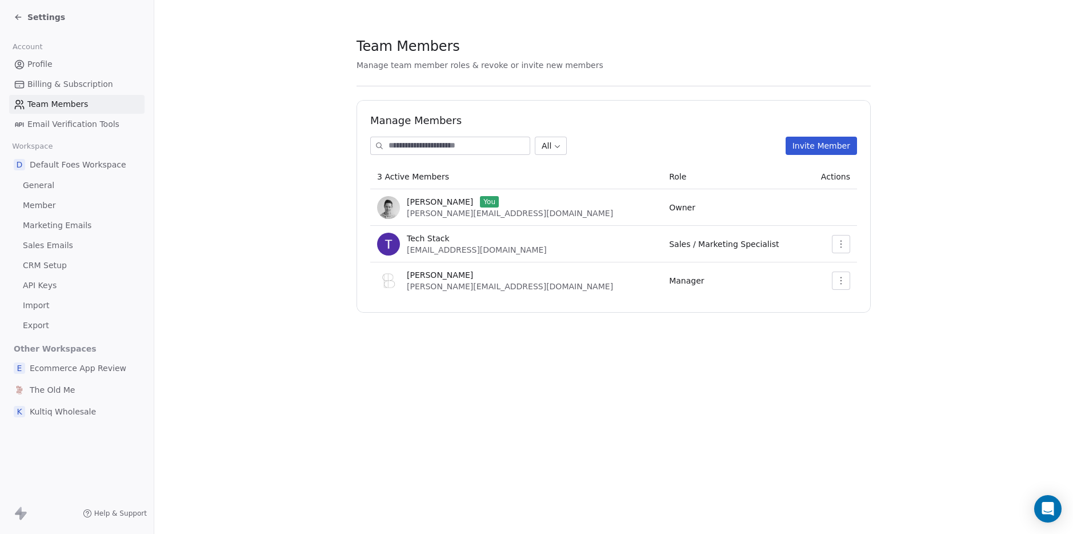
click at [64, 80] on span "Billing & Subscription" at bounding box center [70, 84] width 86 height 12
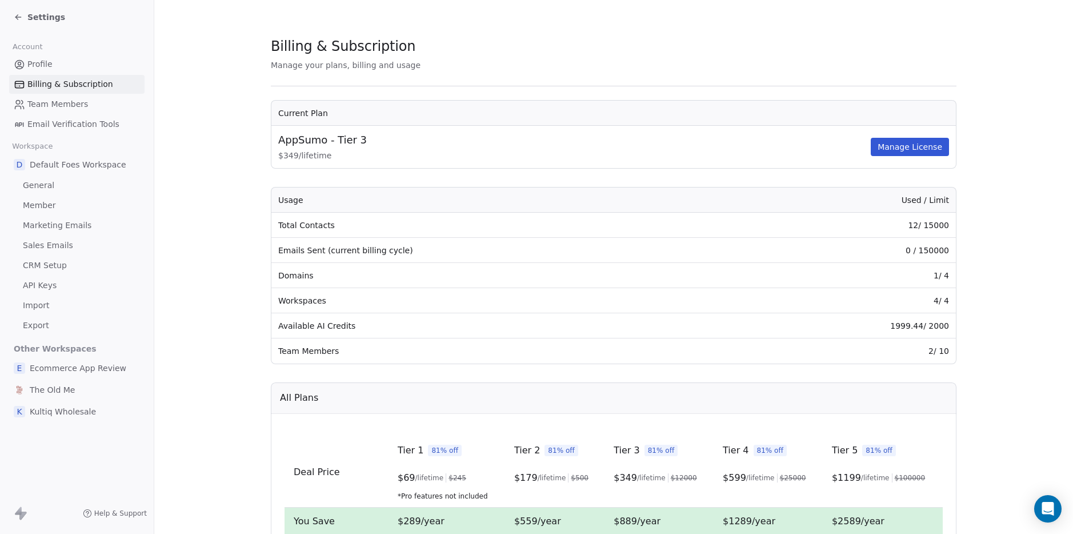
click at [66, 69] on link "Profile" at bounding box center [76, 64] width 135 height 19
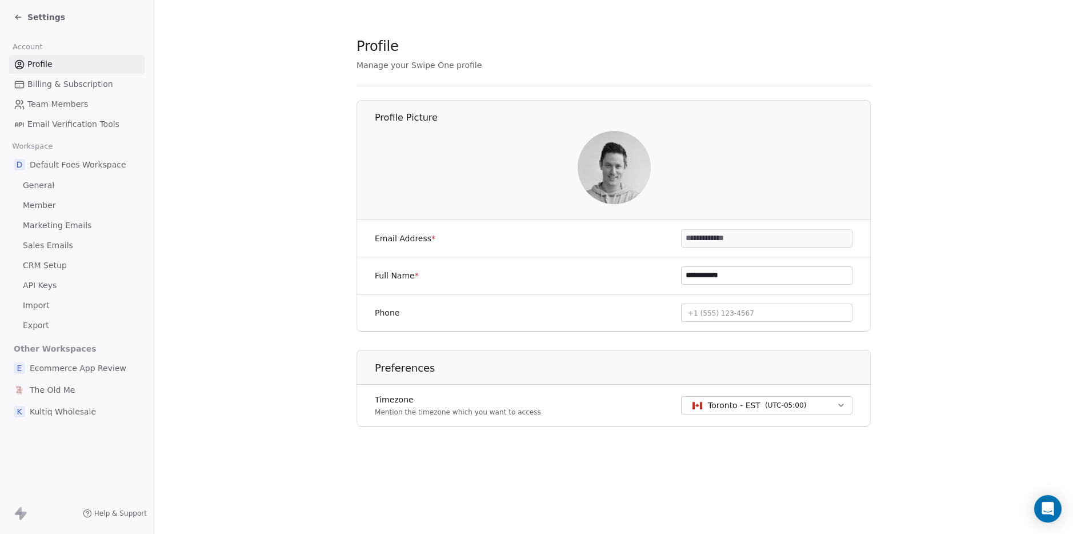
click at [24, 13] on div "Settings" at bounding box center [39, 16] width 51 height 11
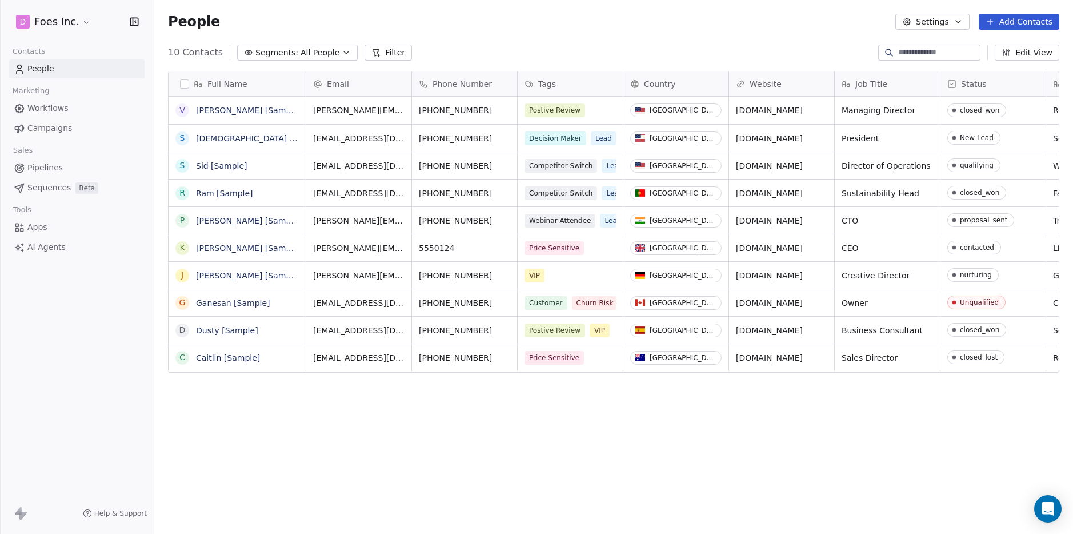
scroll to position [470, 919]
click at [34, 20] on html "D Foes Inc. Contacts People Marketing Workflows Campaigns Sales Pipelines Seque…" at bounding box center [536, 267] width 1073 height 534
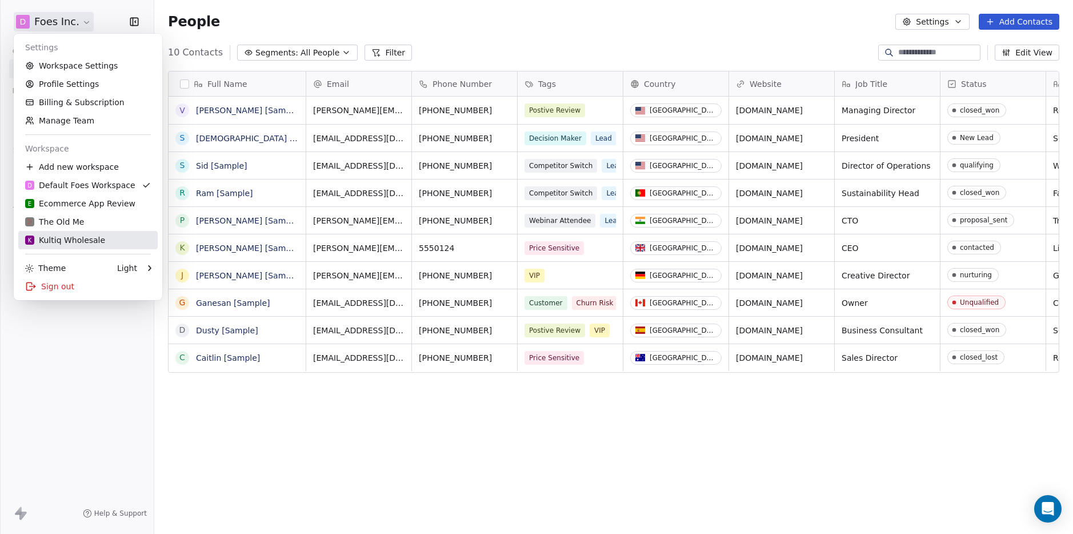
click at [85, 237] on div "K Kultiq Wholesale" at bounding box center [65, 239] width 80 height 11
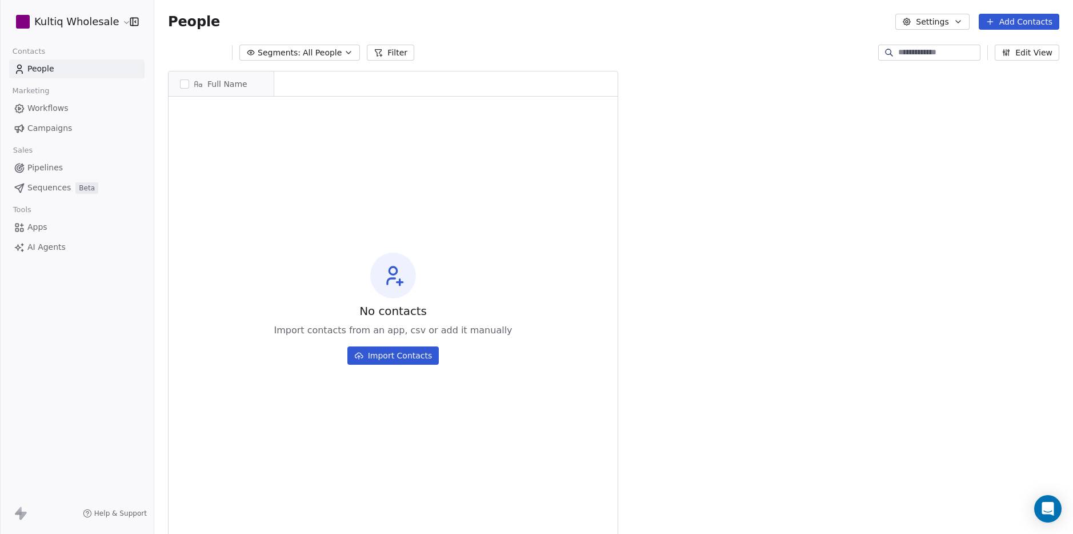
scroll to position [1, 1]
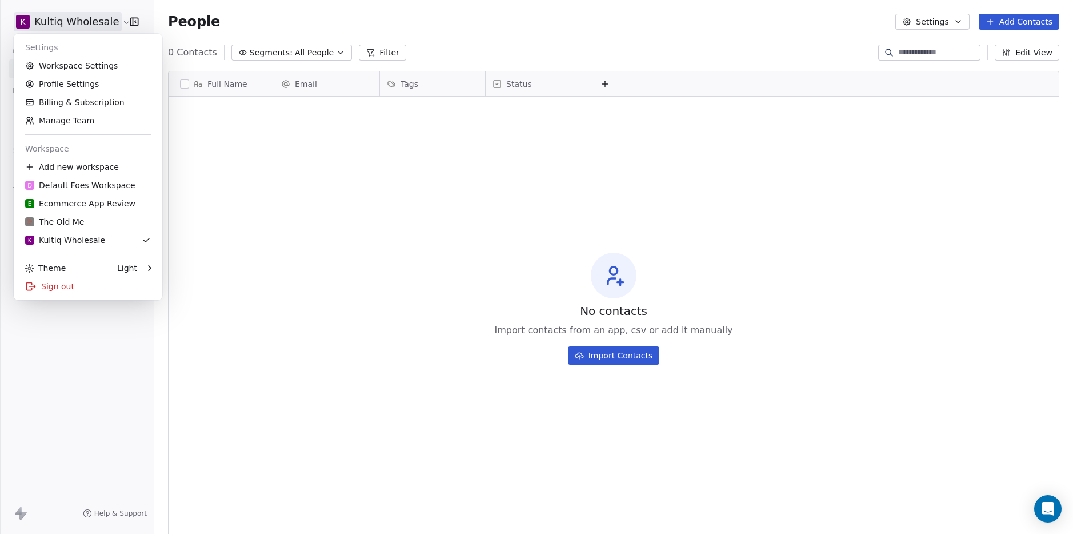
click at [96, 19] on html "K Kultiq Wholesale Contacts People Marketing Workflows Campaigns Sales Sequence…" at bounding box center [536, 267] width 1073 height 534
click at [91, 70] on link "Workspace Settings" at bounding box center [87, 66] width 139 height 18
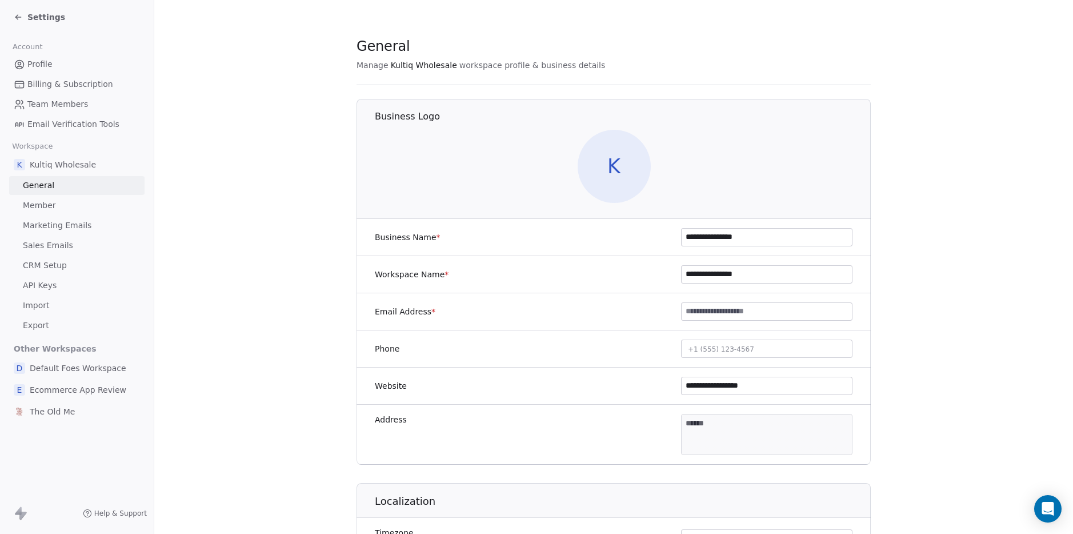
click at [624, 169] on span "K" at bounding box center [614, 166] width 73 height 73
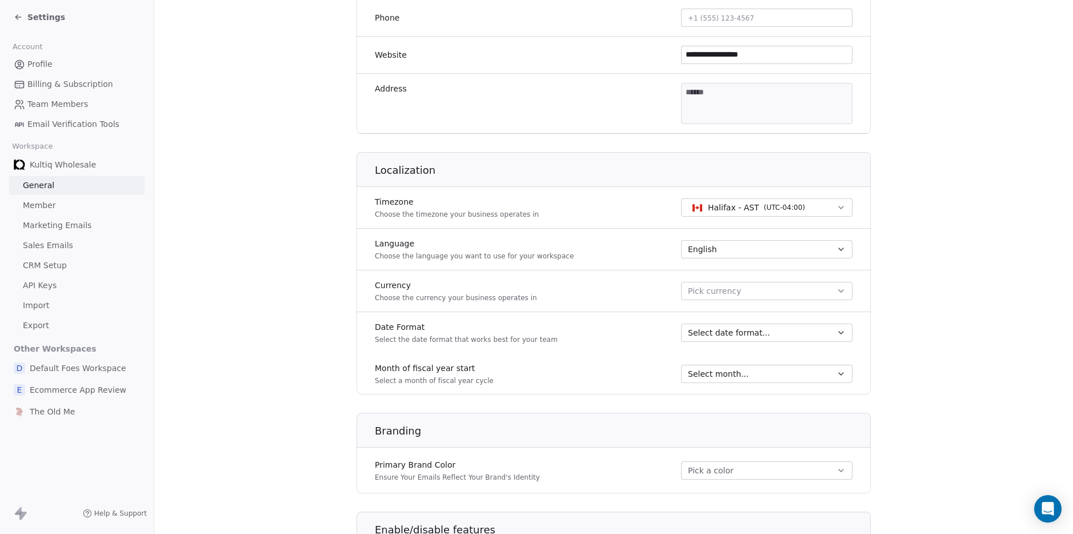
scroll to position [357, 0]
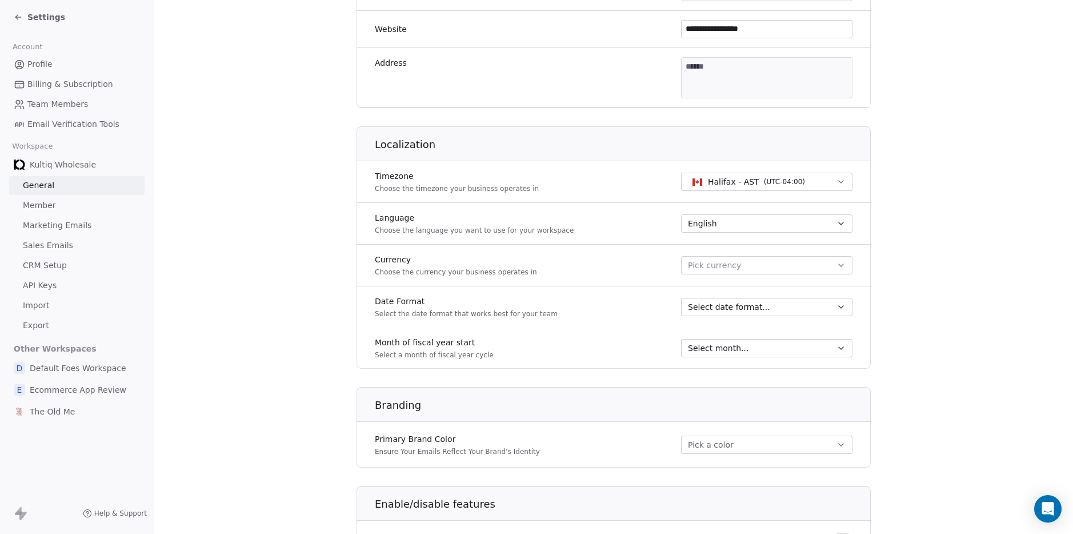
click at [765, 263] on button "Pick currency" at bounding box center [766, 265] width 171 height 18
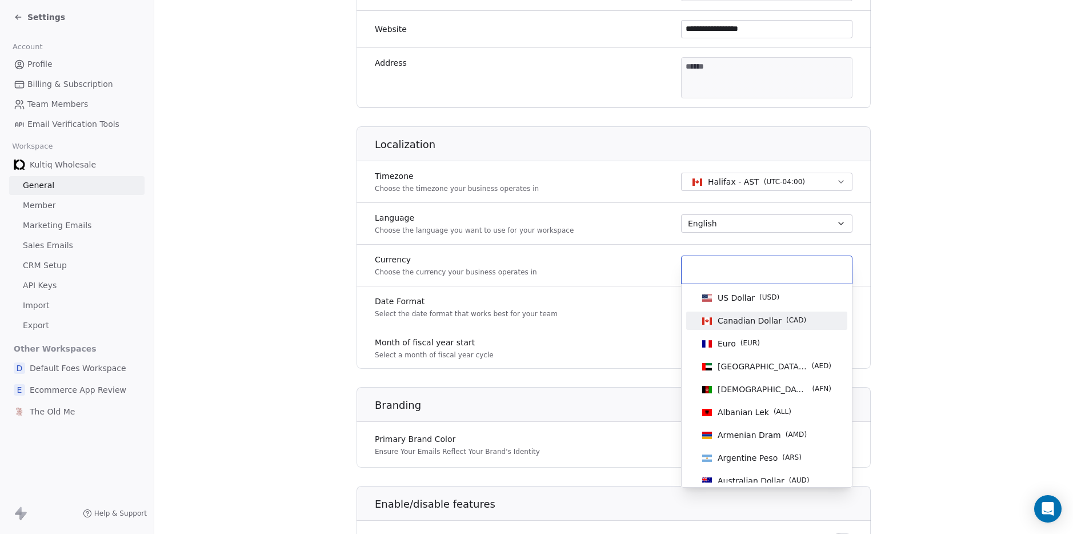
click at [749, 317] on span "Canadian Dollar" at bounding box center [750, 320] width 64 height 11
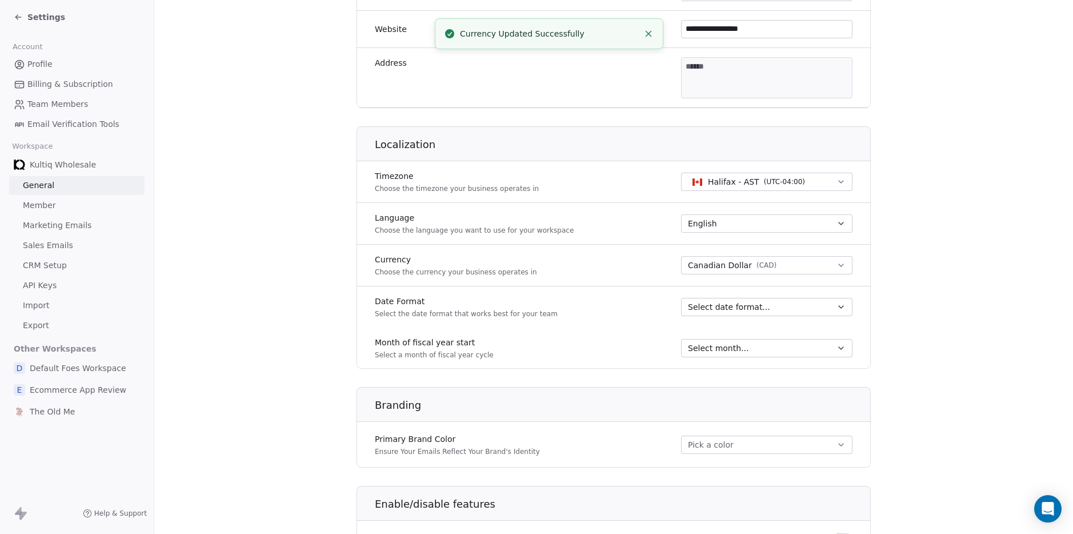
click at [749, 313] on button "Select date format..." at bounding box center [766, 307] width 171 height 18
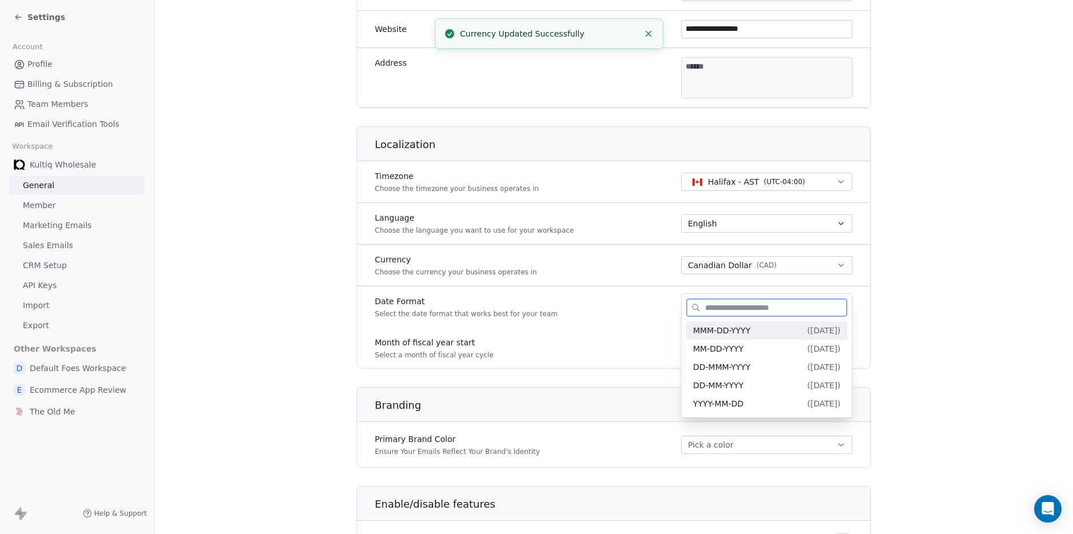
click at [750, 326] on span "MMM-DD-YYYY" at bounding box center [721, 330] width 57 height 9
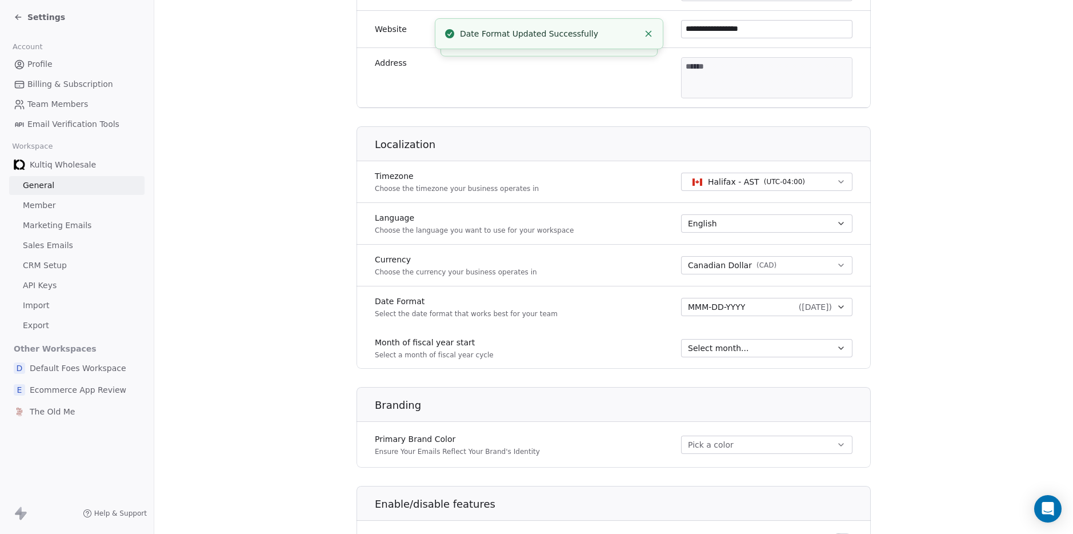
click at [745, 349] on div "Select month..." at bounding box center [760, 347] width 144 height 11
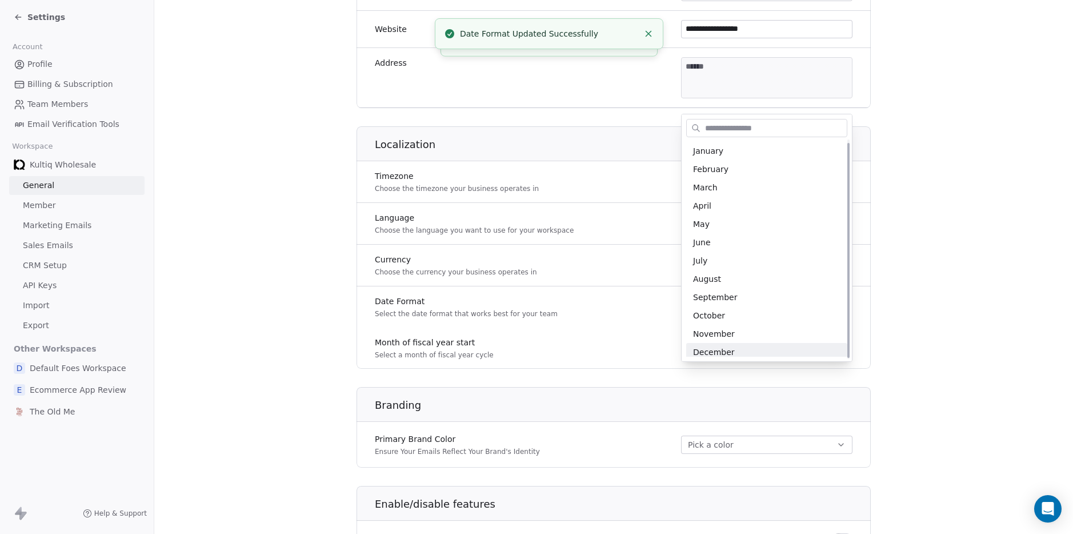
scroll to position [3, 0]
click at [726, 144] on span "January" at bounding box center [766, 147] width 147 height 11
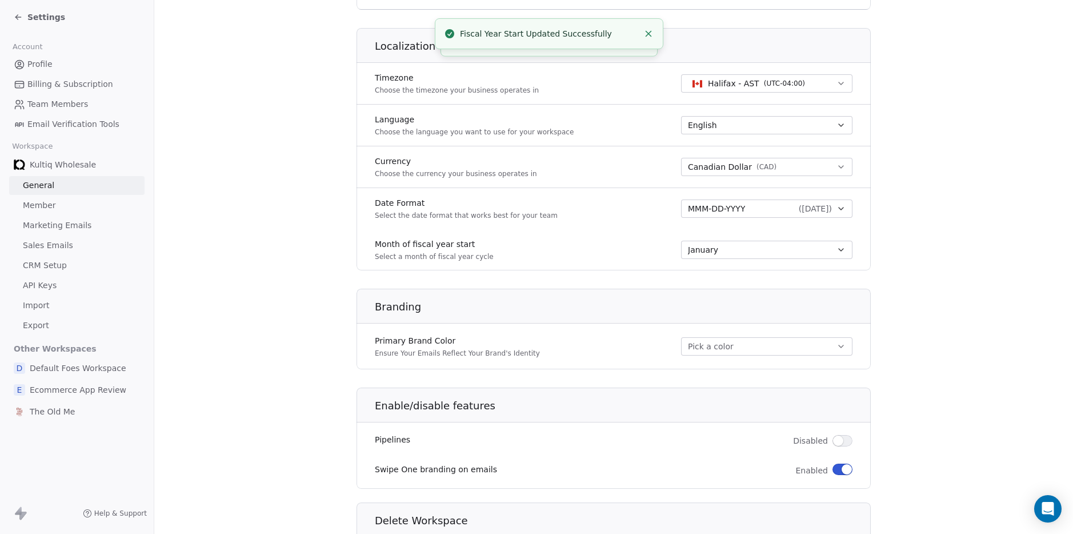
scroll to position [459, 0]
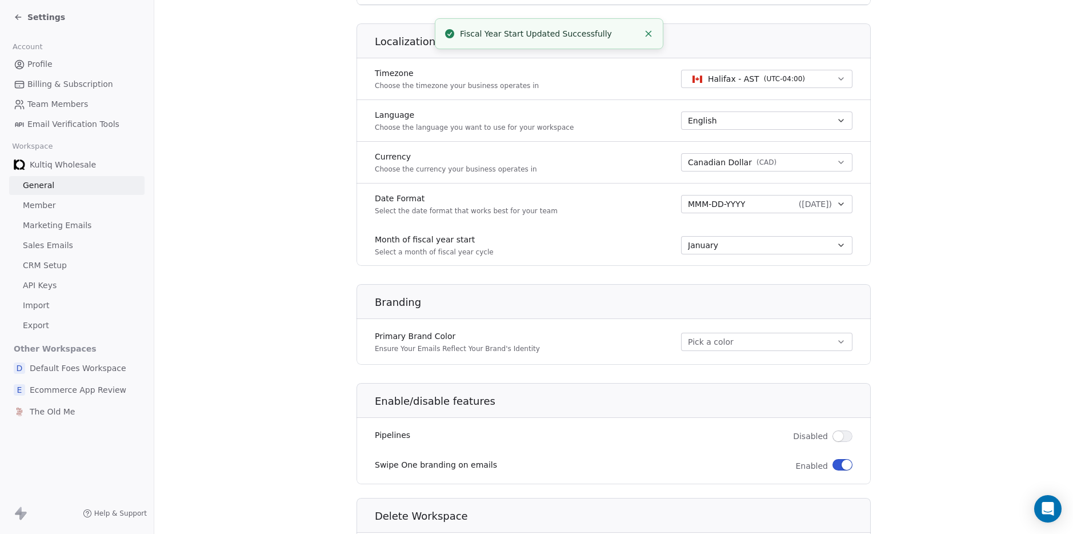
drag, startPoint x: 729, startPoint y: 331, endPoint x: 720, endPoint y: 342, distance: 13.8
click at [729, 331] on div "Primary Brand Color Ensure Your Emails Reflect Your Brand's Identity Pick a col…" at bounding box center [614, 342] width 514 height 32
click at [718, 345] on button "Pick a color" at bounding box center [766, 342] width 171 height 18
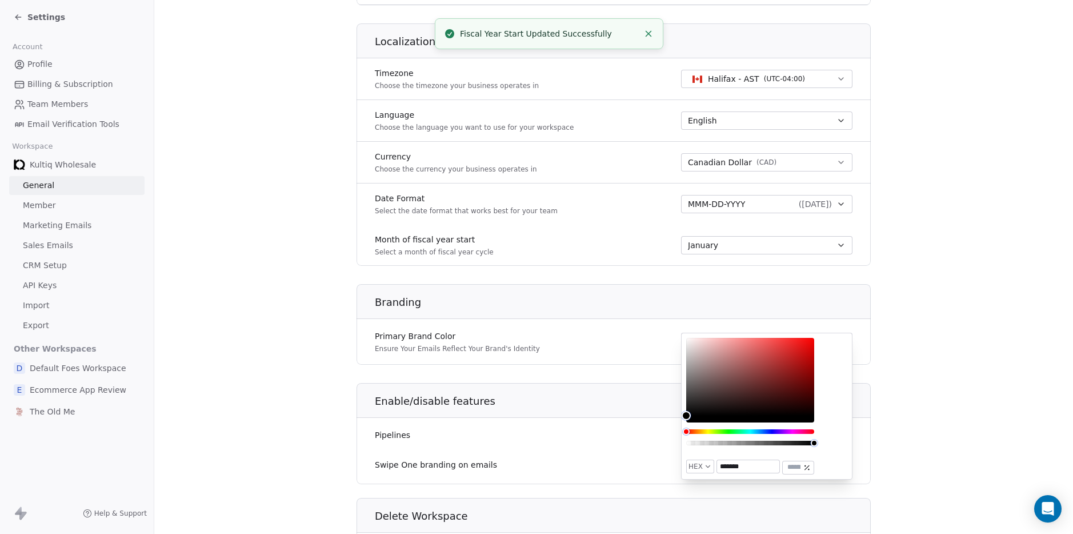
type input "*******"
drag, startPoint x: 687, startPoint y: 416, endPoint x: 685, endPoint y: 431, distance: 15.6
click at [686, 431] on div at bounding box center [750, 395] width 128 height 114
click at [960, 389] on section "**********" at bounding box center [613, 76] width 919 height 1070
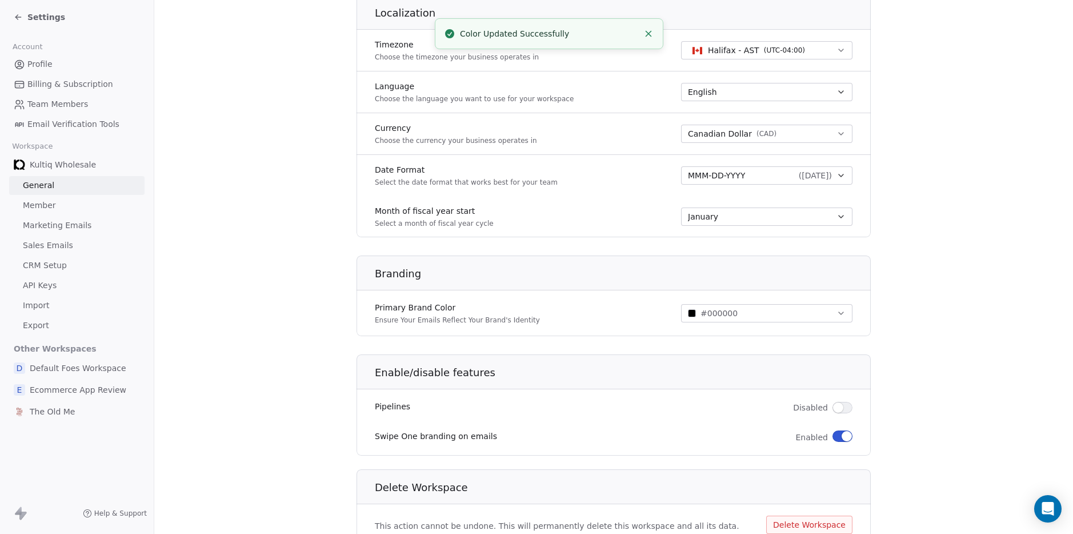
scroll to position [536, 0]
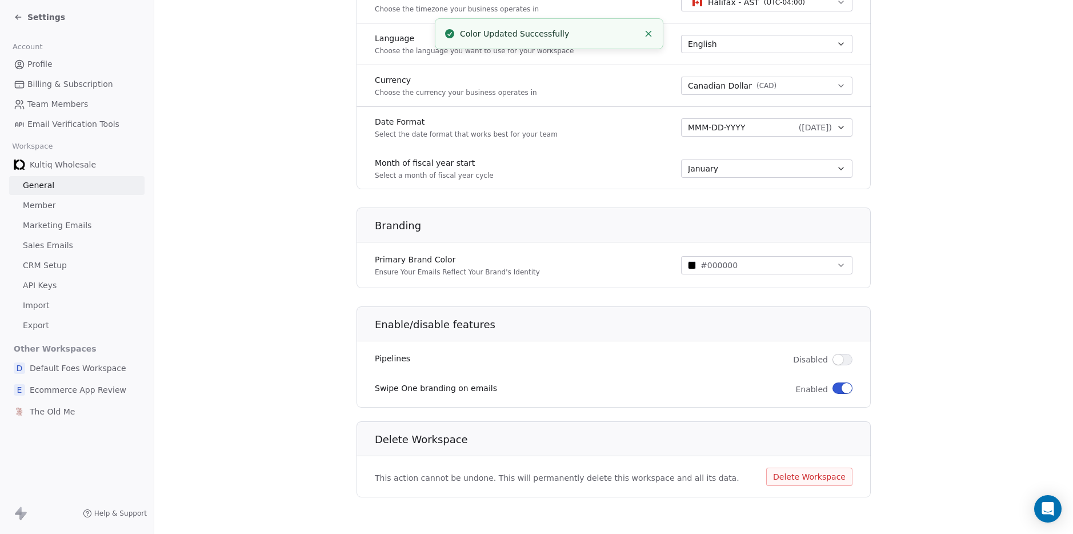
click at [834, 358] on span "button" at bounding box center [838, 359] width 10 height 10
click at [850, 393] on button "button" at bounding box center [843, 387] width 20 height 11
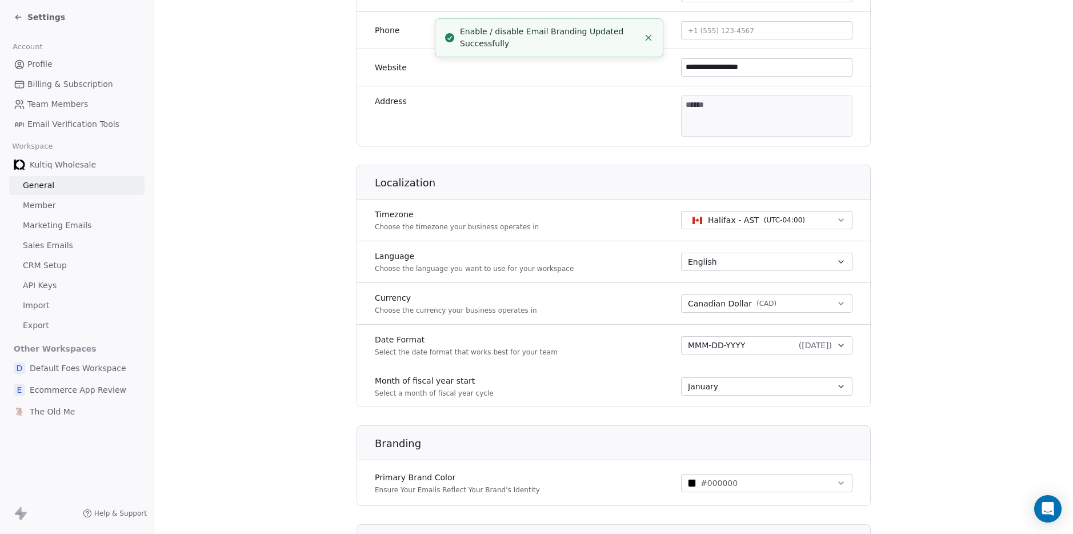
scroll to position [0, 0]
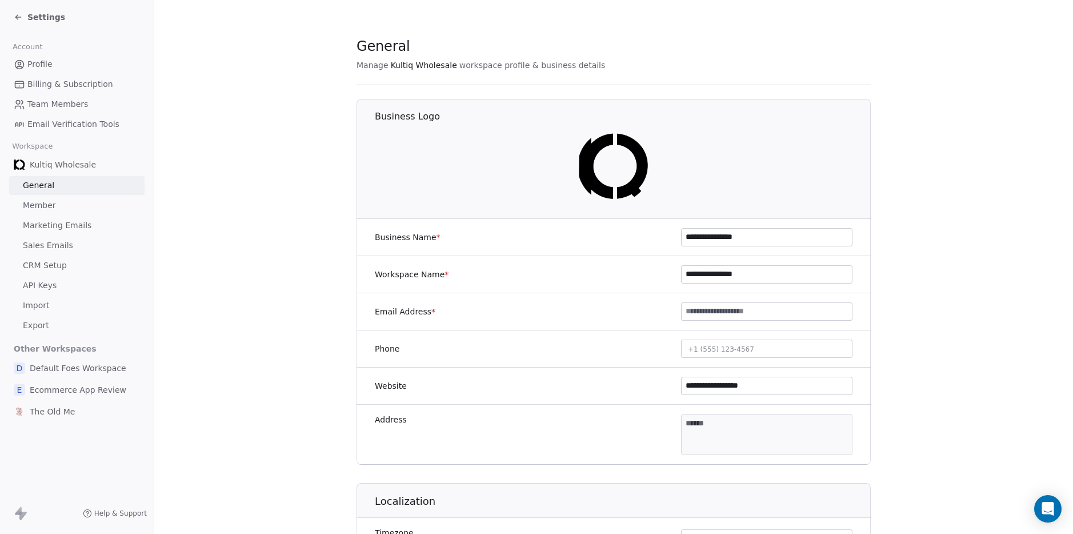
click at [27, 13] on span "Settings" at bounding box center [46, 16] width 38 height 11
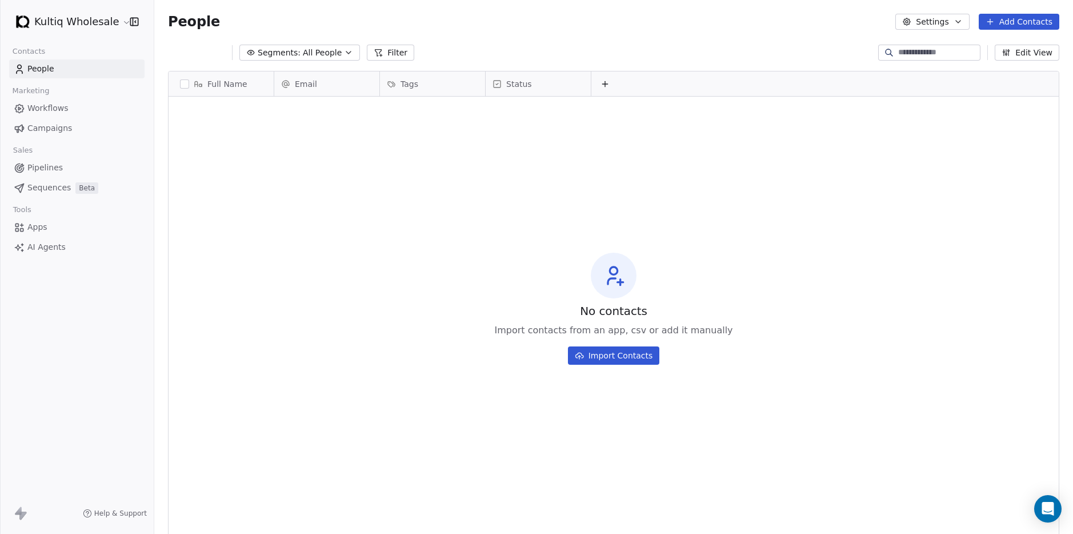
scroll to position [470, 919]
click at [43, 166] on span "Pipelines" at bounding box center [44, 168] width 35 height 12
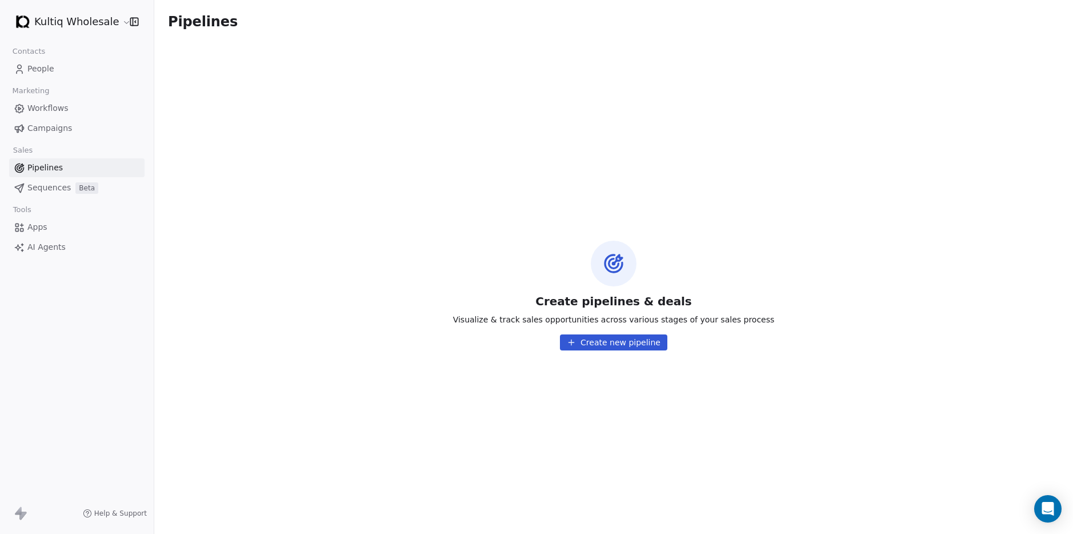
click at [595, 343] on button "Create new pipeline" at bounding box center [613, 342] width 107 height 16
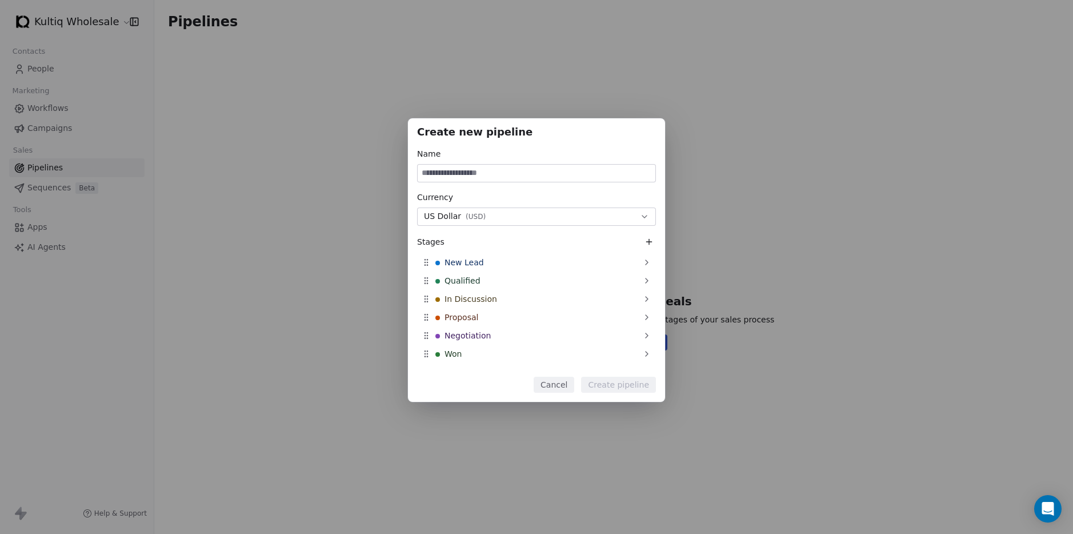
click at [447, 218] on span "US Dollar" at bounding box center [442, 216] width 37 height 12
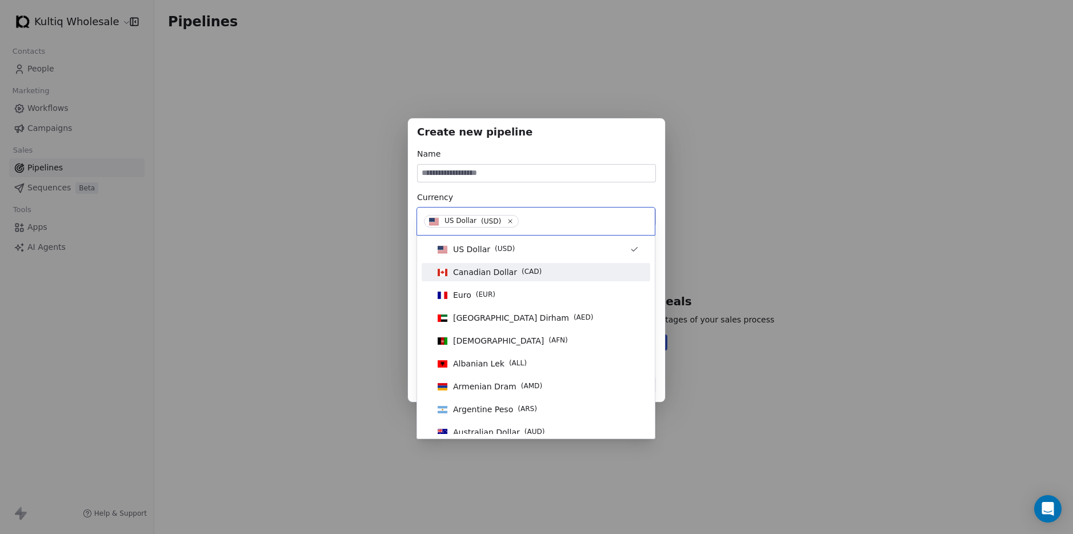
click at [473, 276] on span "Canadian Dollar" at bounding box center [485, 271] width 64 height 11
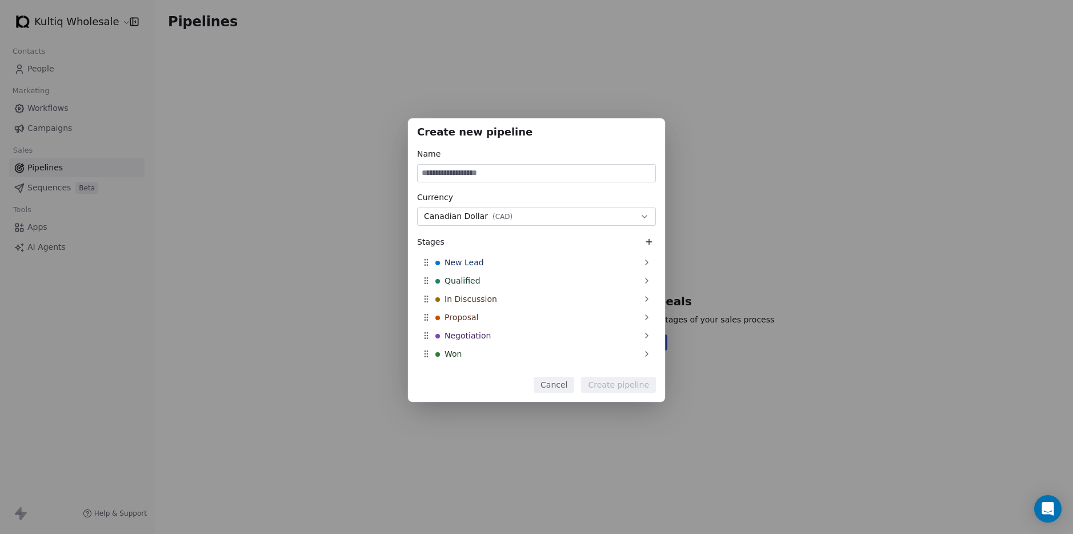
click at [494, 170] on input at bounding box center [537, 173] width 238 height 17
type input "**********"
click at [631, 385] on button "Create pipeline" at bounding box center [618, 385] width 75 height 16
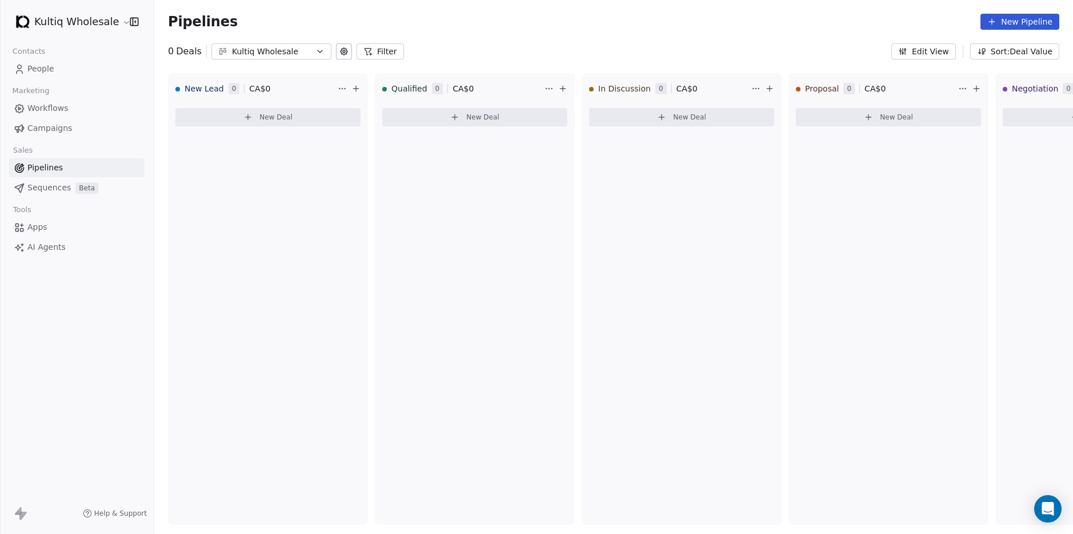
click at [45, 104] on span "Workflows" at bounding box center [47, 108] width 41 height 12
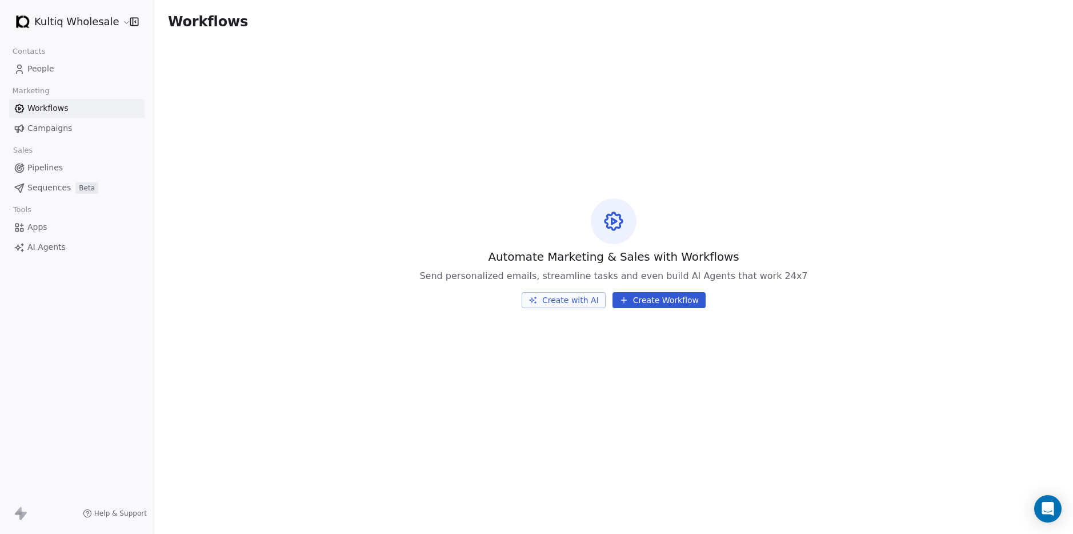
click at [660, 301] on button "Create Workflow" at bounding box center [659, 300] width 93 height 16
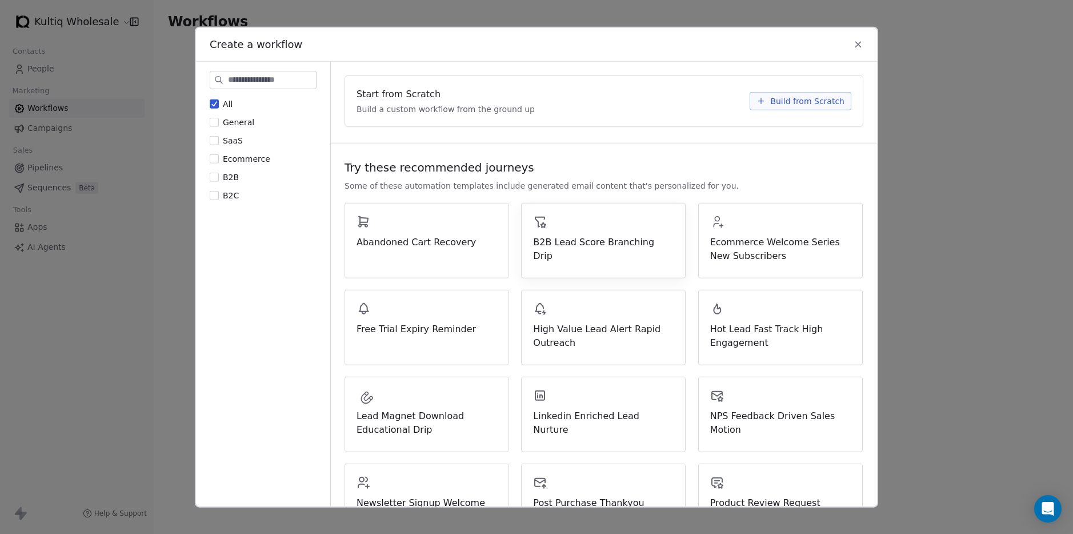
click at [598, 233] on div "B2B Lead Score Branching Drip" at bounding box center [603, 239] width 141 height 48
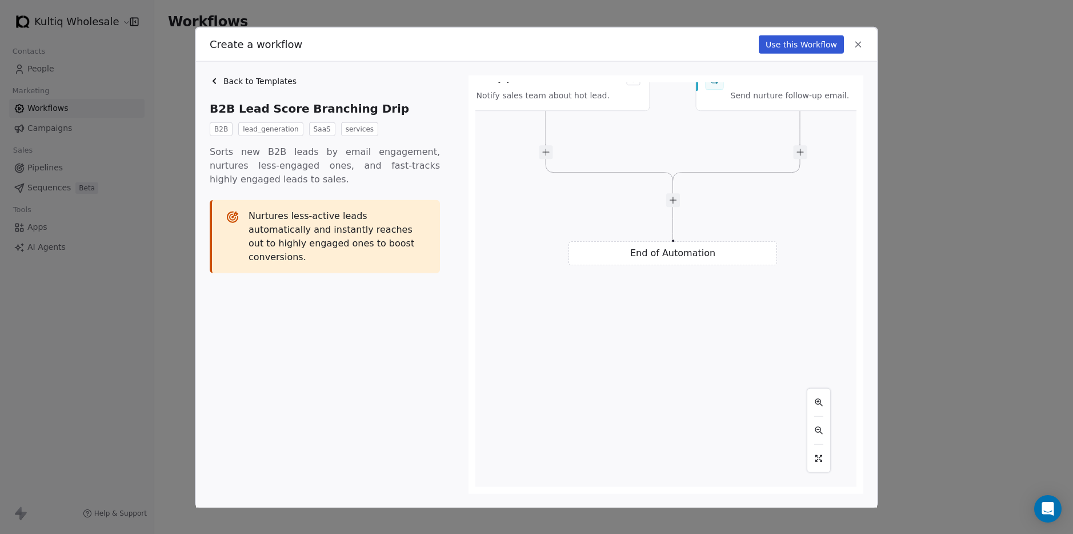
click at [222, 82] on div "Back to Templates" at bounding box center [328, 80] width 237 height 11
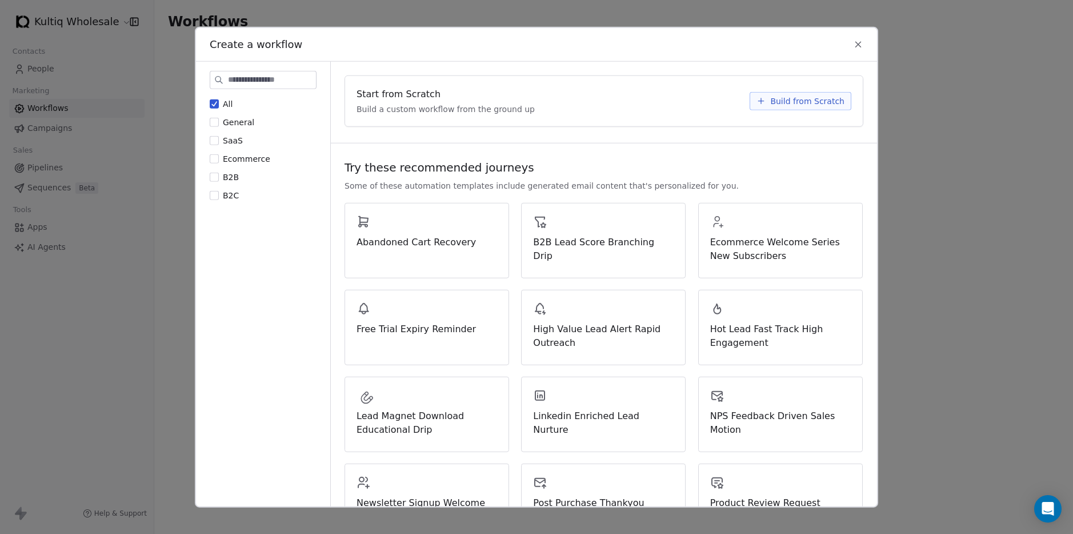
click at [230, 177] on span "B2B" at bounding box center [231, 177] width 16 height 9
click at [219, 177] on button "B2B" at bounding box center [214, 176] width 9 height 11
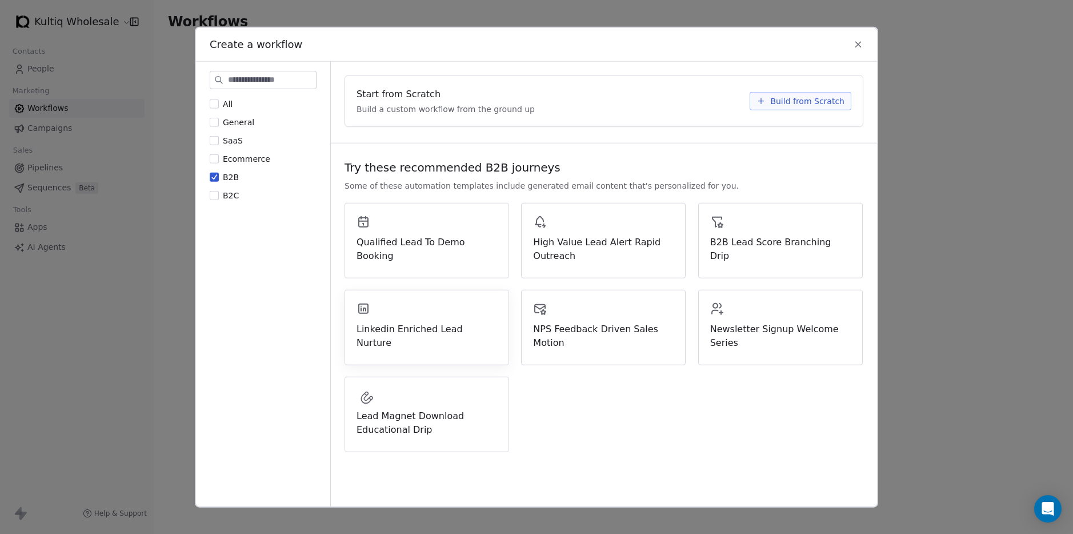
click at [427, 315] on div "Linkedin Enriched Lead Nurture" at bounding box center [427, 326] width 141 height 48
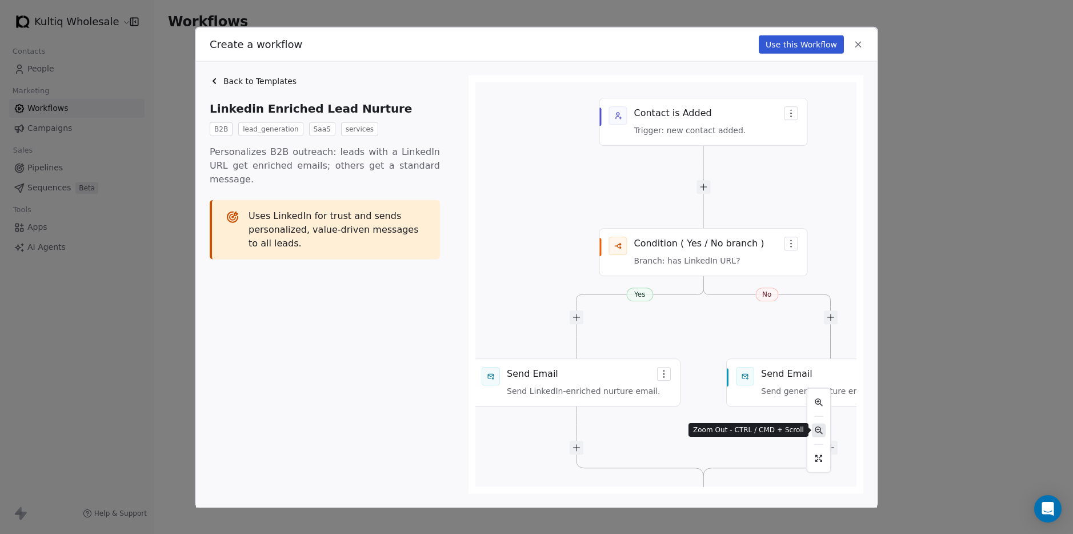
click at [813, 431] on button "React Flow controls" at bounding box center [819, 430] width 14 height 14
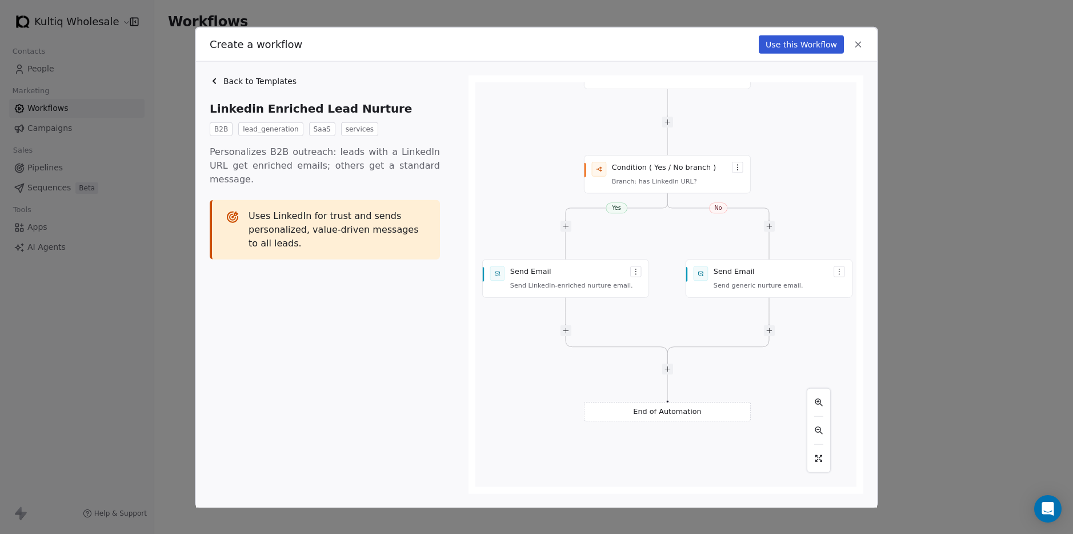
click at [259, 79] on span "Back to Templates" at bounding box center [259, 80] width 73 height 11
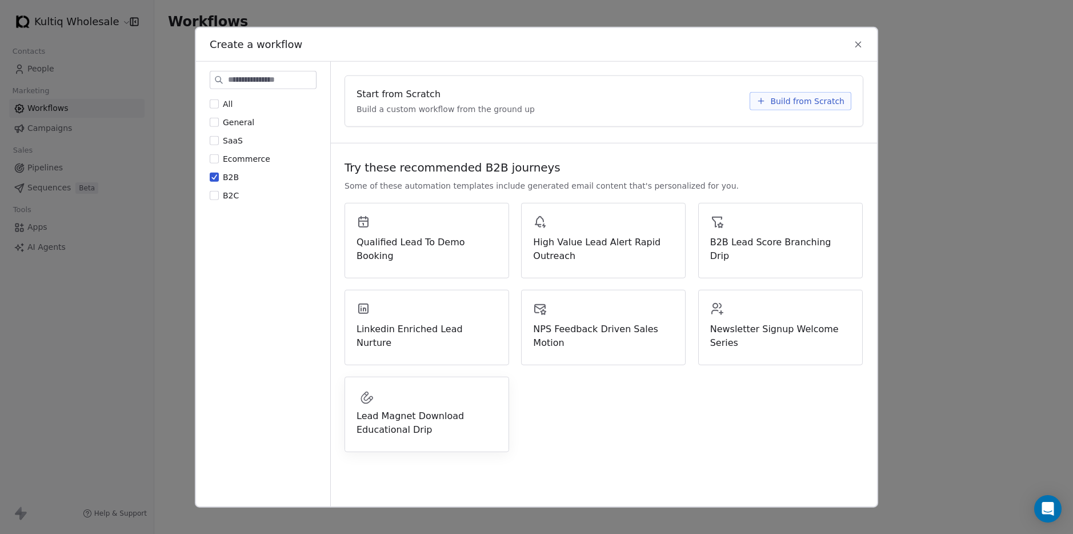
click at [385, 418] on span "Lead Magnet Download Educational Drip" at bounding box center [427, 422] width 141 height 27
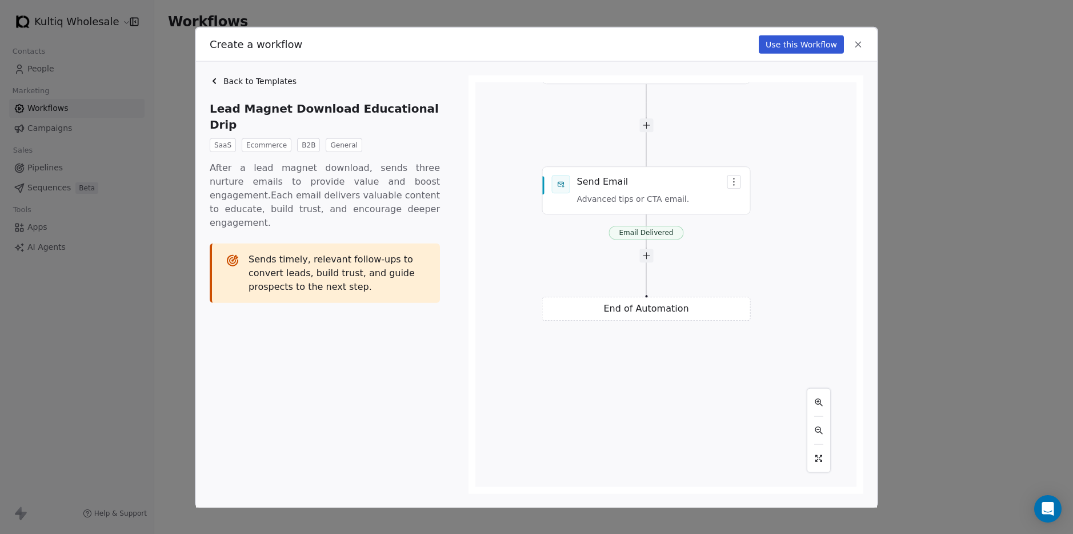
click at [269, 80] on span "Back to Templates" at bounding box center [259, 80] width 73 height 11
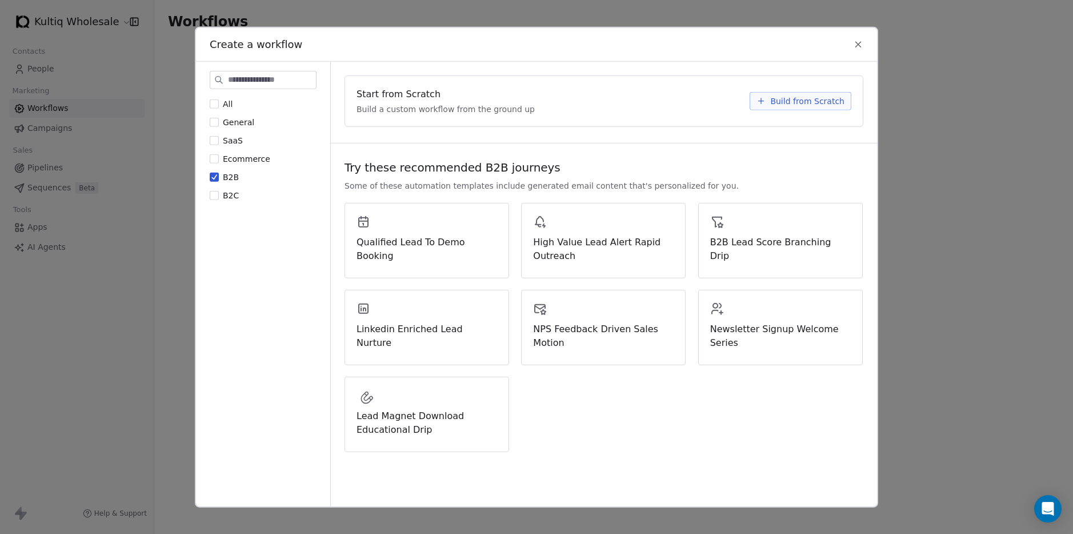
click at [227, 177] on span "B2B" at bounding box center [231, 177] width 16 height 9
click at [219, 177] on button "B2B" at bounding box center [214, 176] width 9 height 11
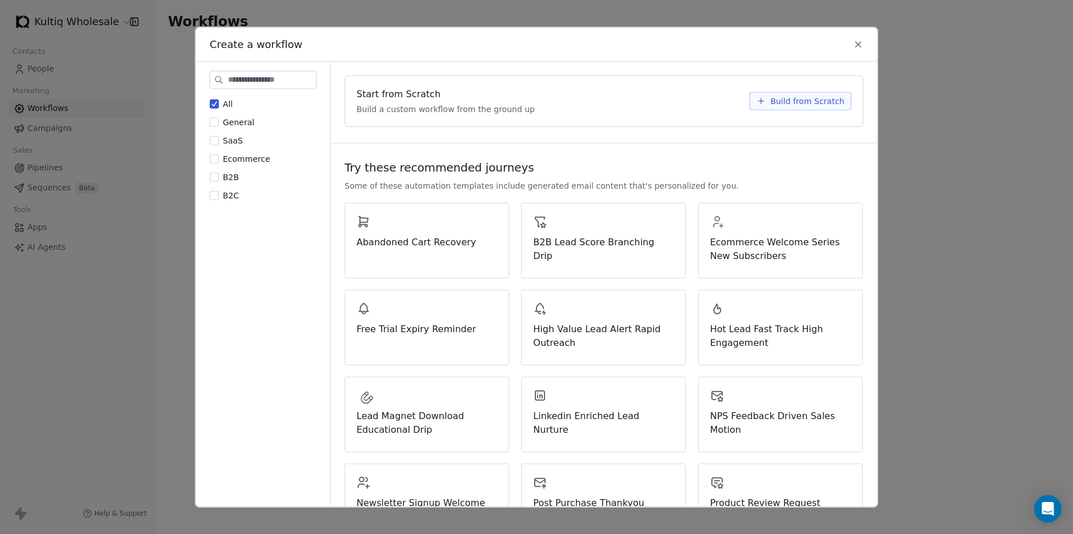
click at [241, 162] on span "Ecommerce" at bounding box center [246, 158] width 47 height 9
click at [219, 162] on button "Ecommerce" at bounding box center [214, 158] width 9 height 11
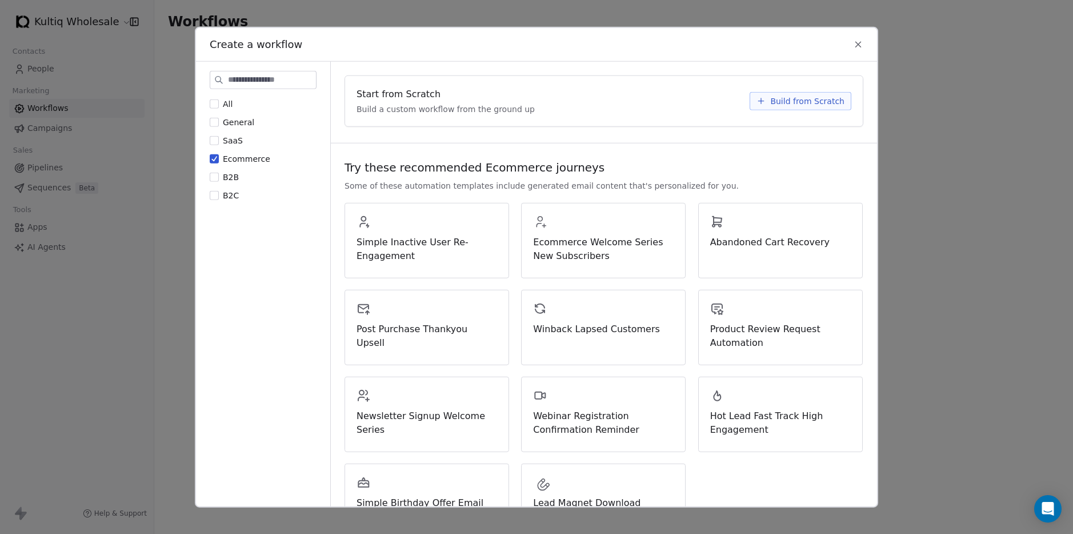
click at [858, 42] on icon at bounding box center [858, 44] width 10 height 10
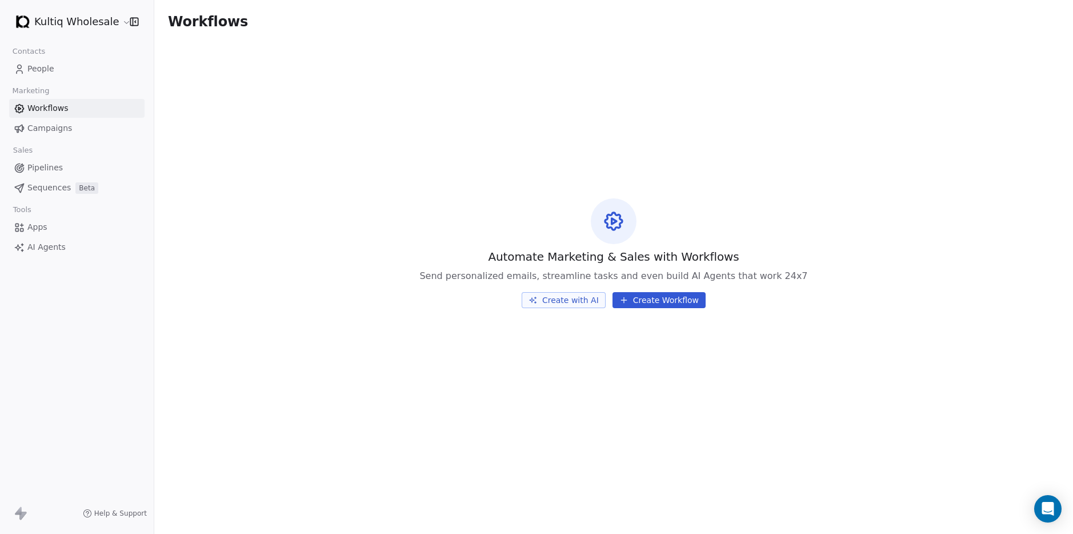
click at [344, 234] on div "Automate Marketing & Sales with Workflows Send personalized emails, streamline …" at bounding box center [613, 252] width 919 height 419
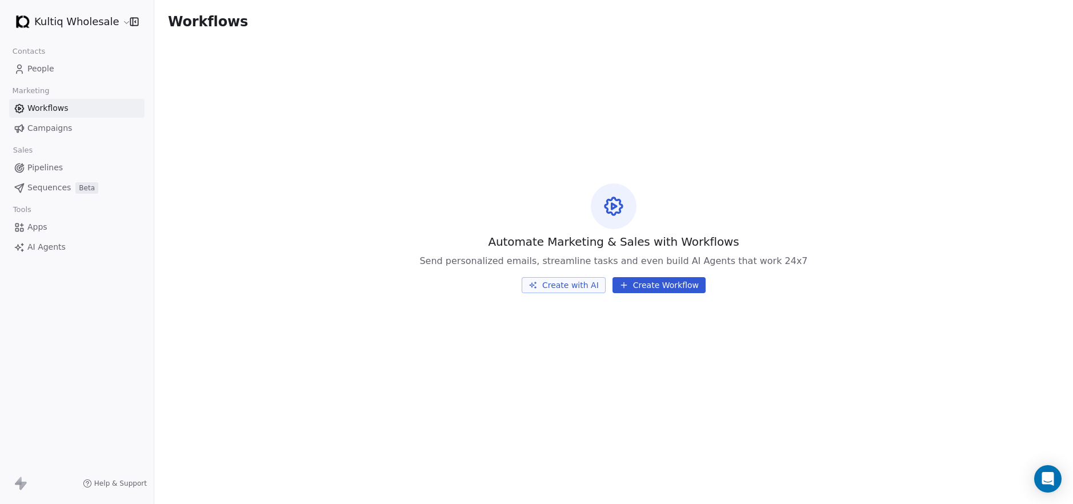
click at [65, 71] on link "People" at bounding box center [76, 68] width 135 height 19
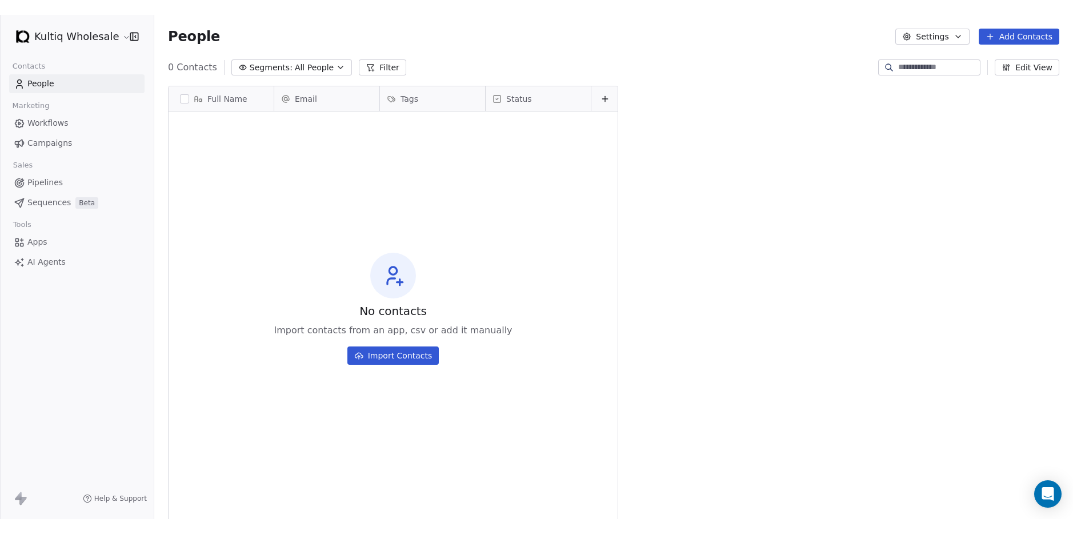
scroll to position [443, 919]
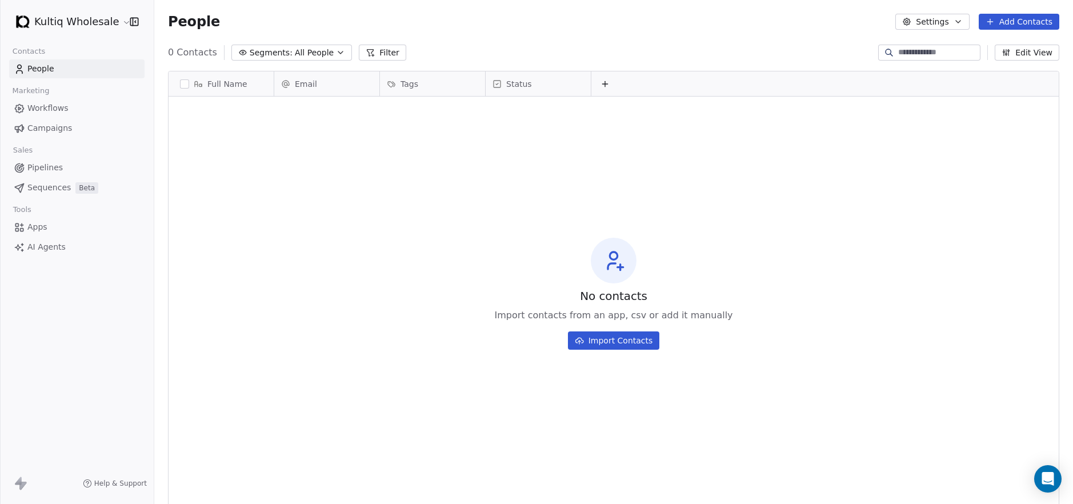
click at [33, 109] on span "Workflows" at bounding box center [47, 108] width 41 height 12
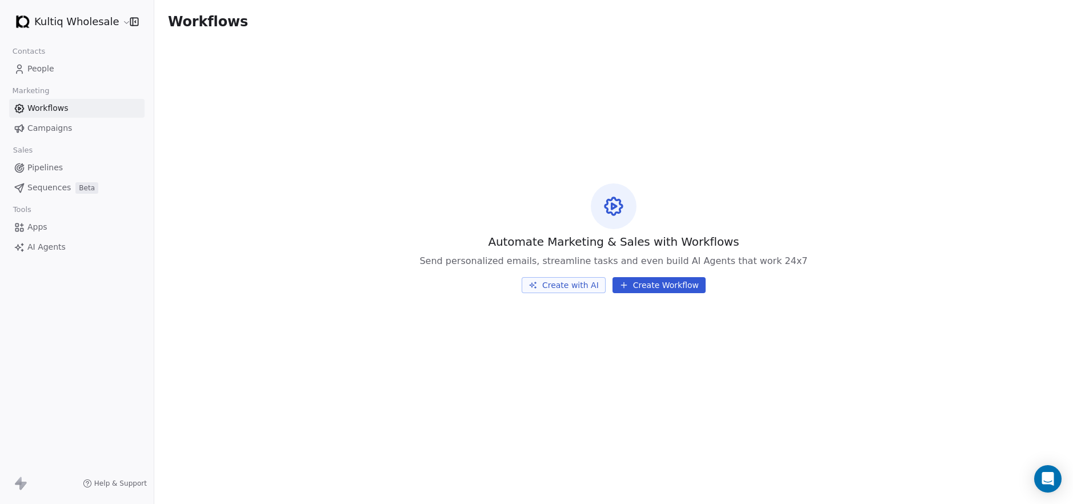
click at [84, 130] on link "Campaigns" at bounding box center [76, 128] width 135 height 19
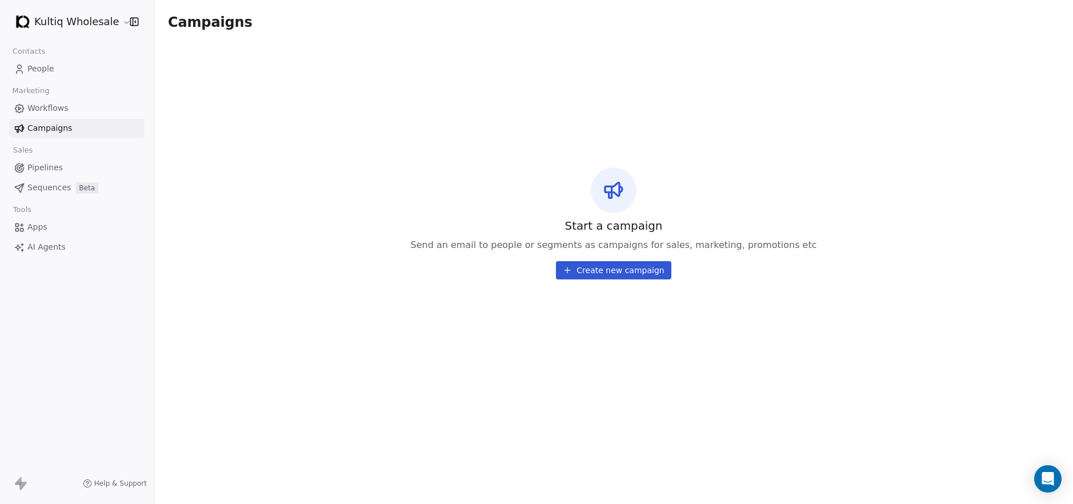
click at [54, 165] on span "Pipelines" at bounding box center [44, 168] width 35 height 12
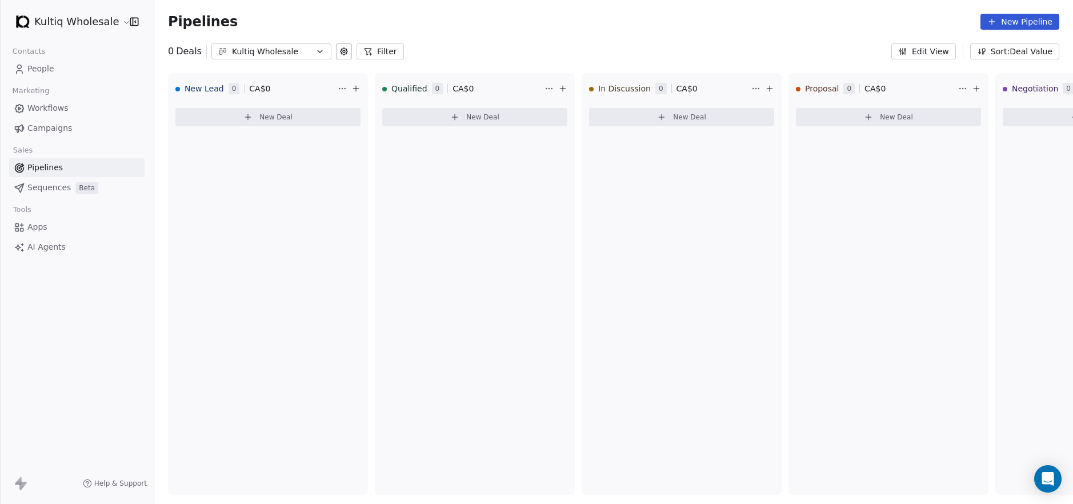
click at [55, 185] on span "Sequences" at bounding box center [48, 188] width 43 height 12
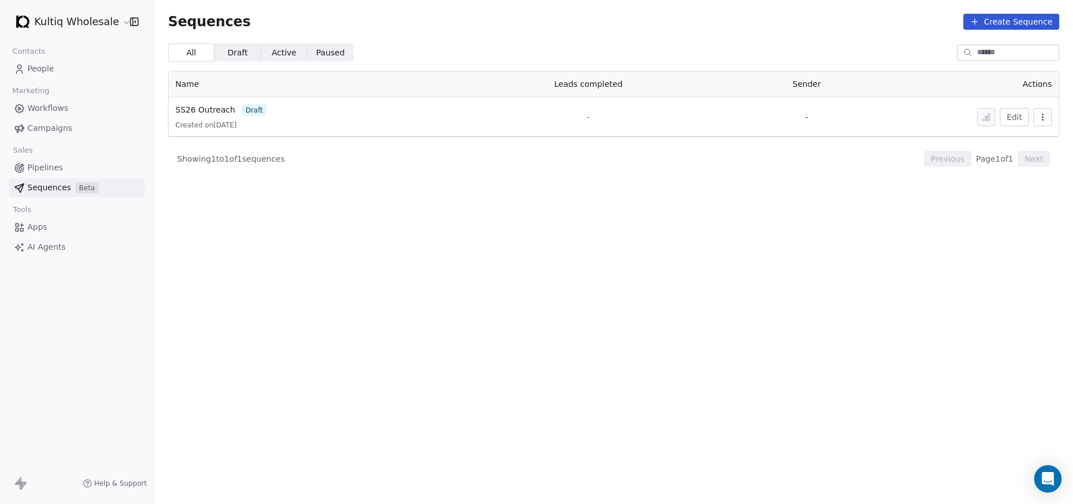
click at [92, 221] on link "Apps" at bounding box center [76, 227] width 135 height 19
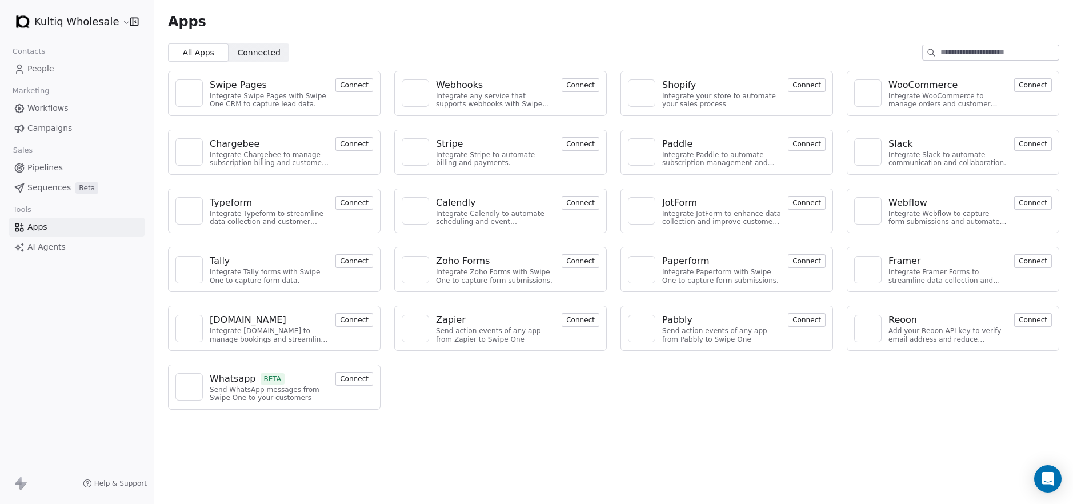
click at [46, 107] on span "Workflows" at bounding box center [47, 108] width 41 height 12
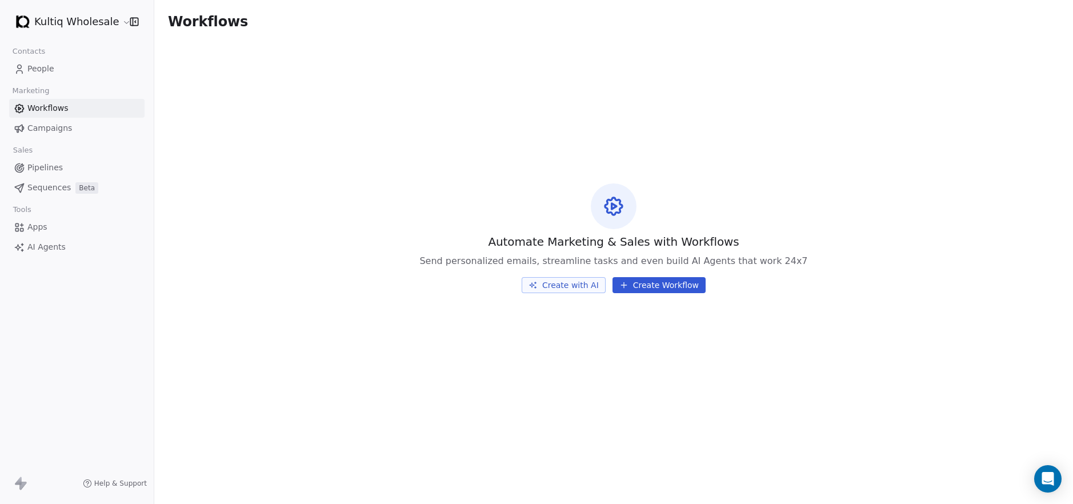
click at [49, 184] on span "Sequences" at bounding box center [48, 188] width 43 height 12
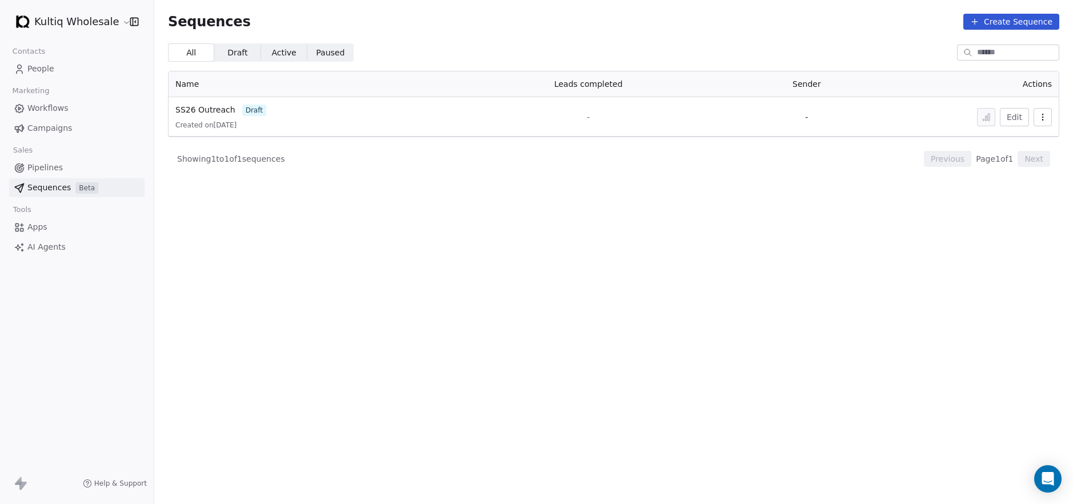
click at [57, 227] on link "Apps" at bounding box center [76, 227] width 135 height 19
